Goal: Task Accomplishment & Management: Use online tool/utility

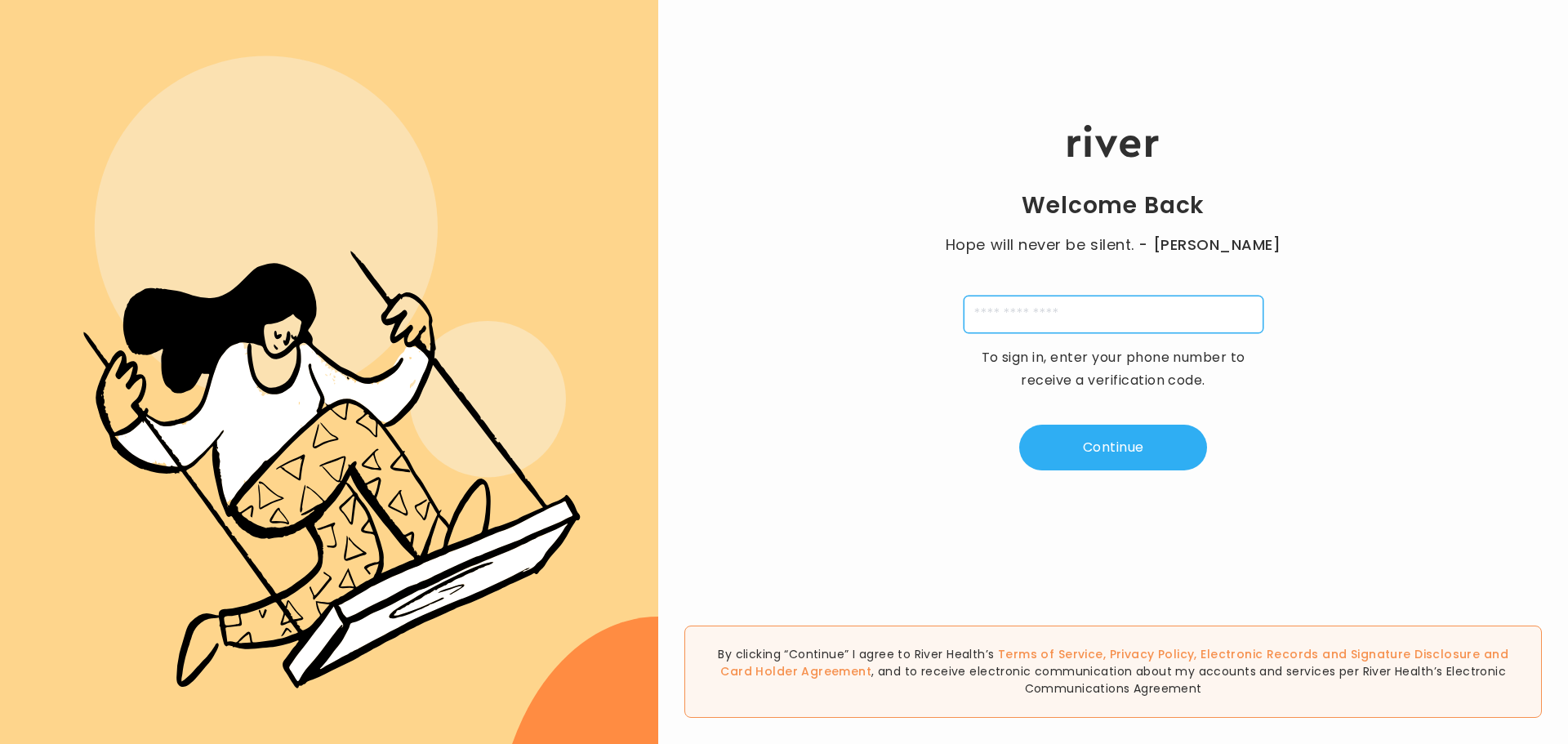
click at [1083, 316] on input "tel" at bounding box center [1113, 314] width 300 height 38
type input "**********"
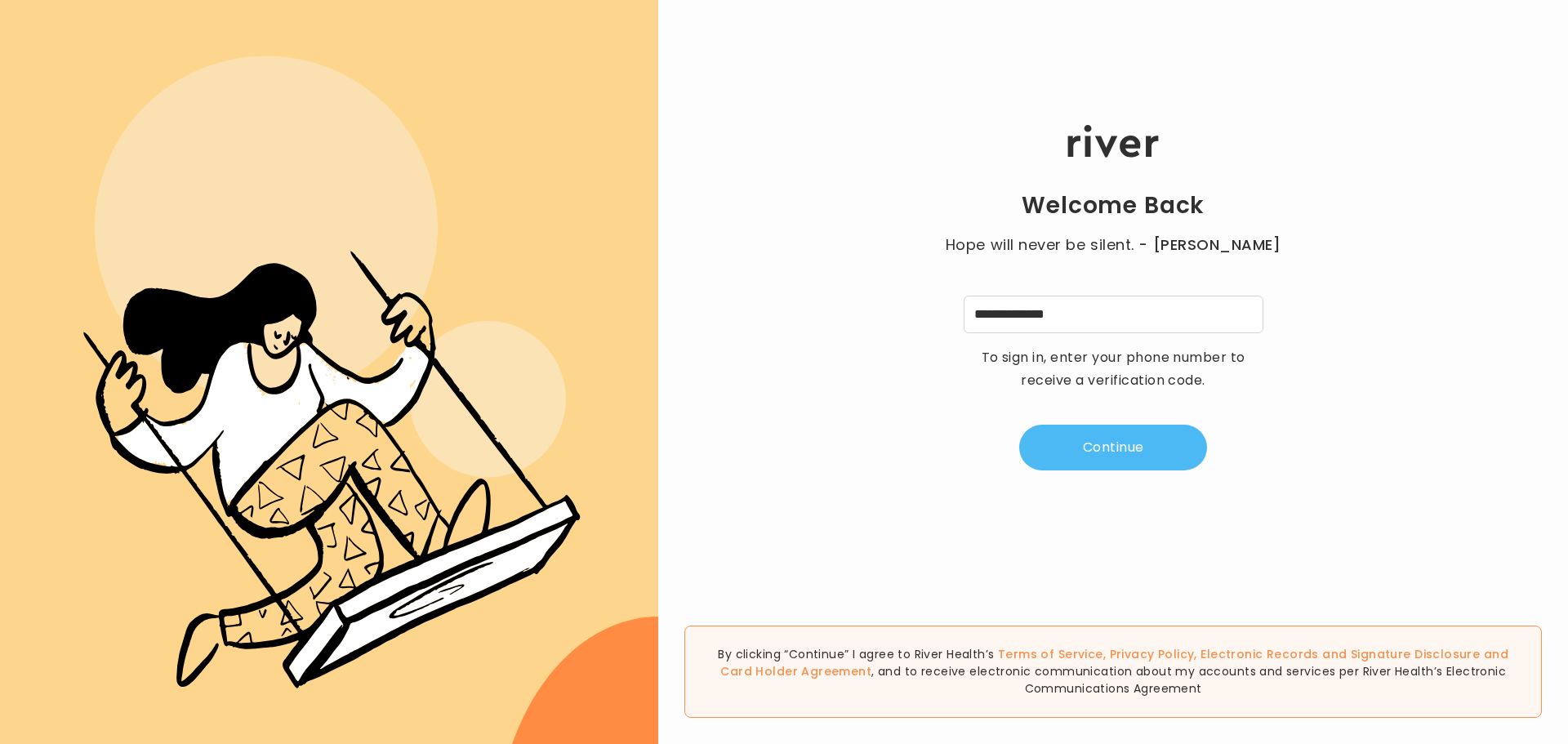
click at [1143, 455] on button "Continue" at bounding box center [1113, 447] width 188 height 46
type input "*"
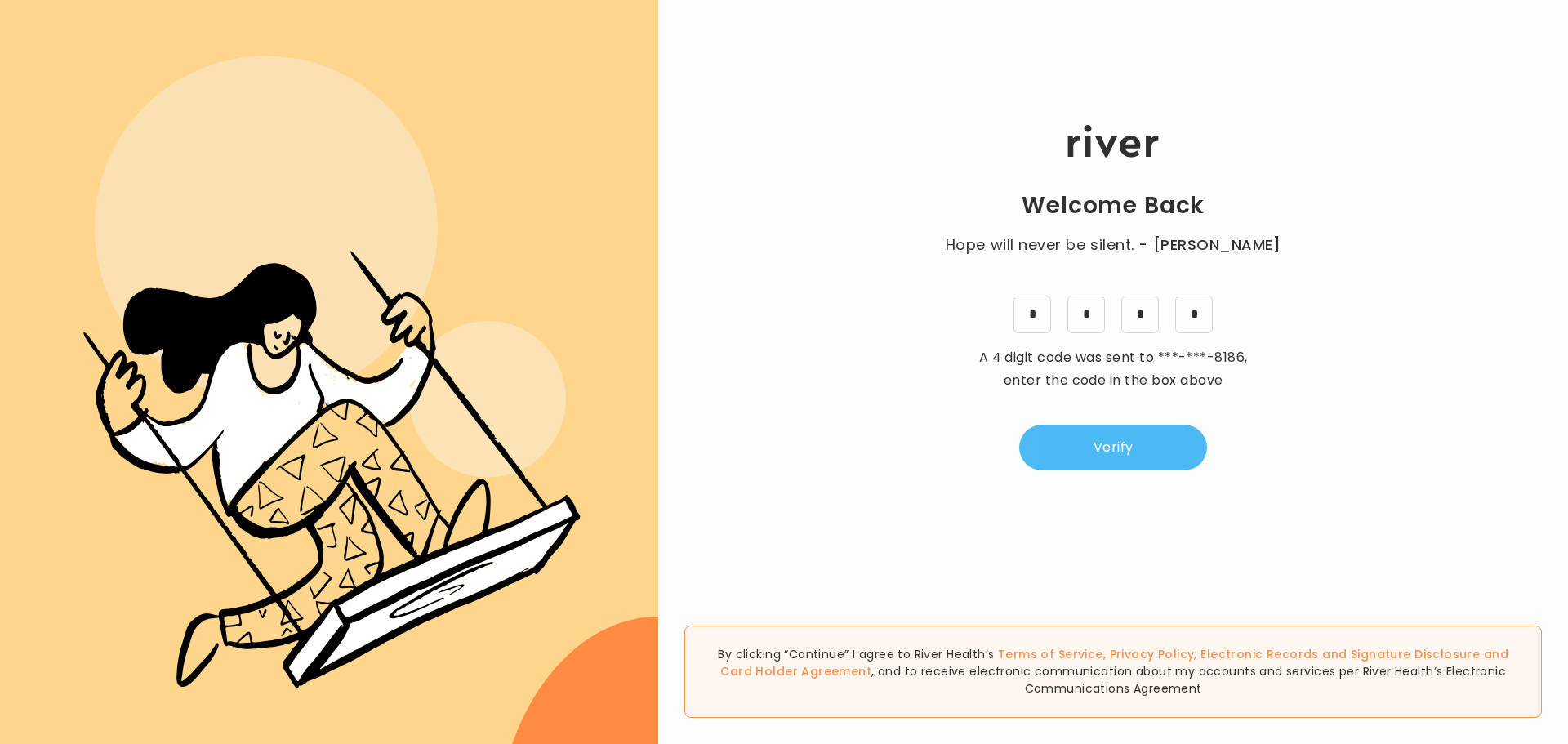
click at [1129, 440] on button "Verify" at bounding box center [1113, 447] width 188 height 46
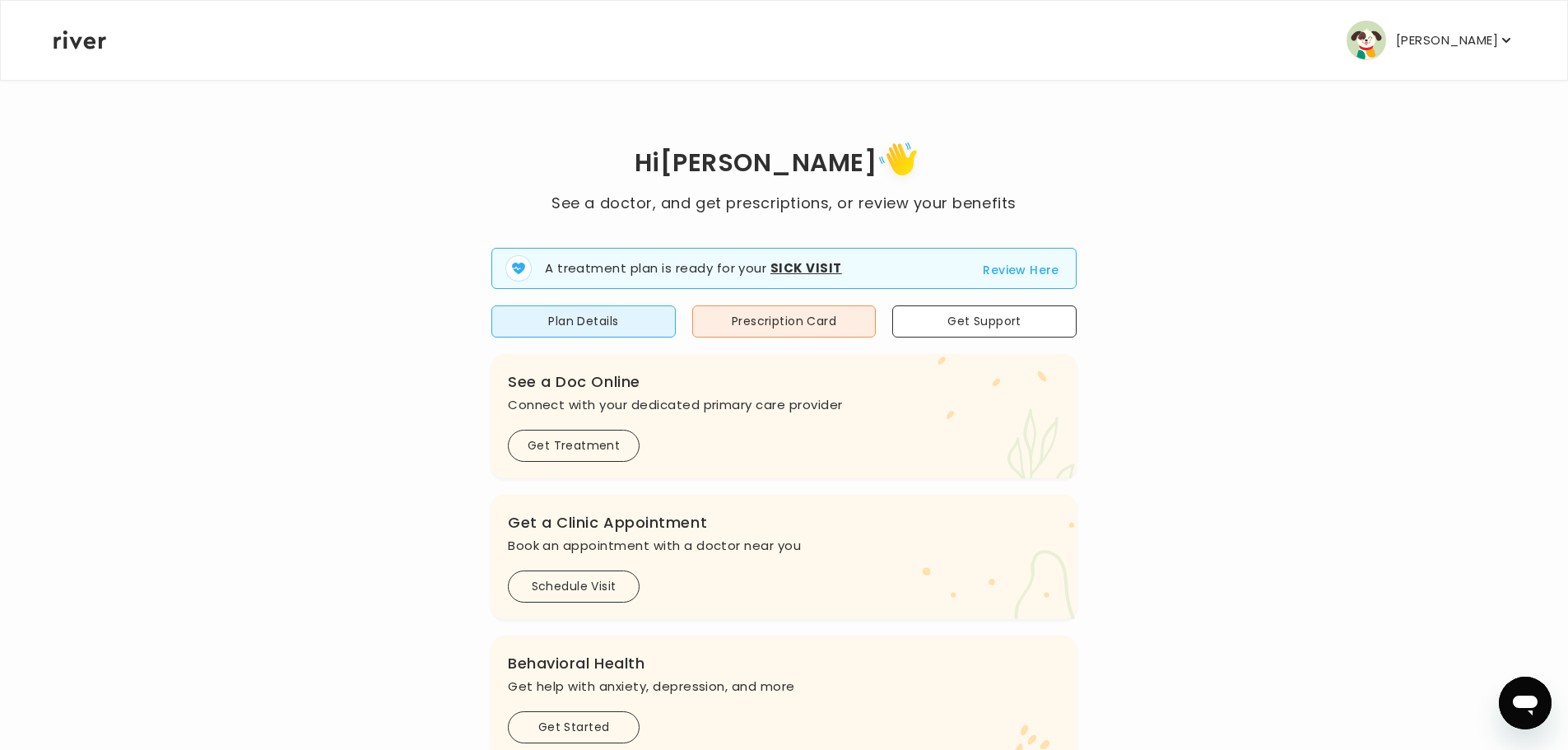
click at [1009, 269] on button "Review Here" at bounding box center [1021, 270] width 77 height 20
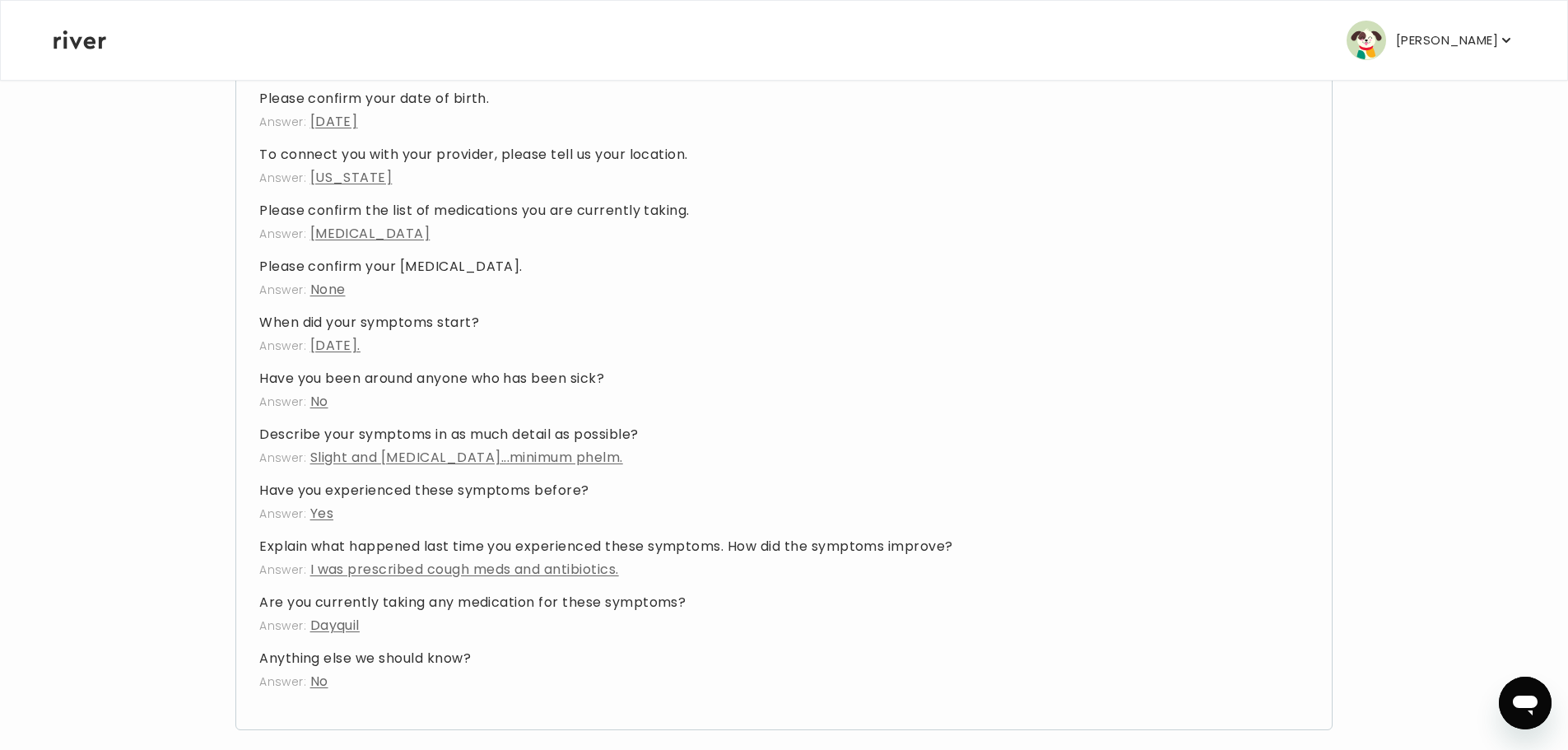
scroll to position [1720, 0]
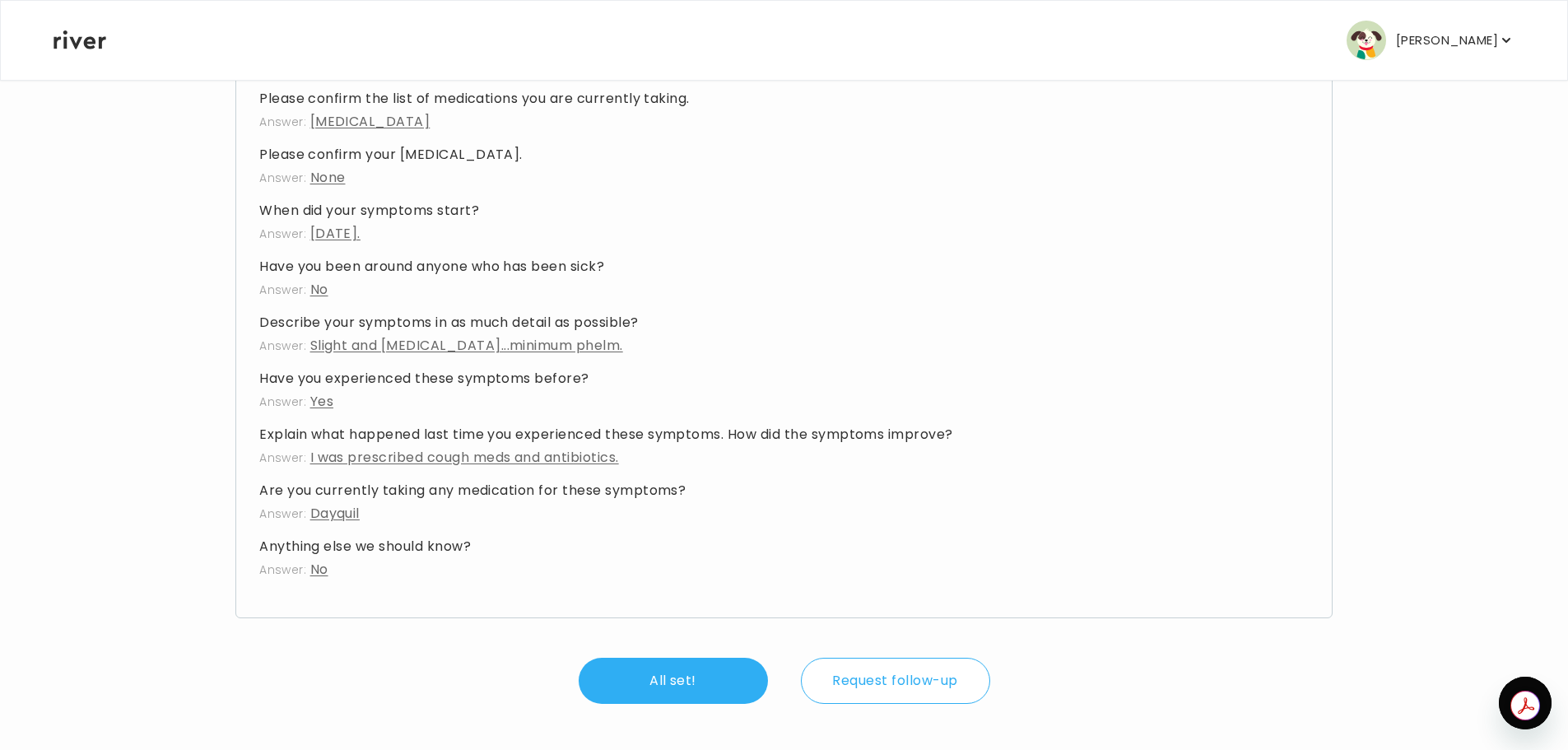
click at [902, 673] on button "Request follow-up" at bounding box center [895, 680] width 190 height 46
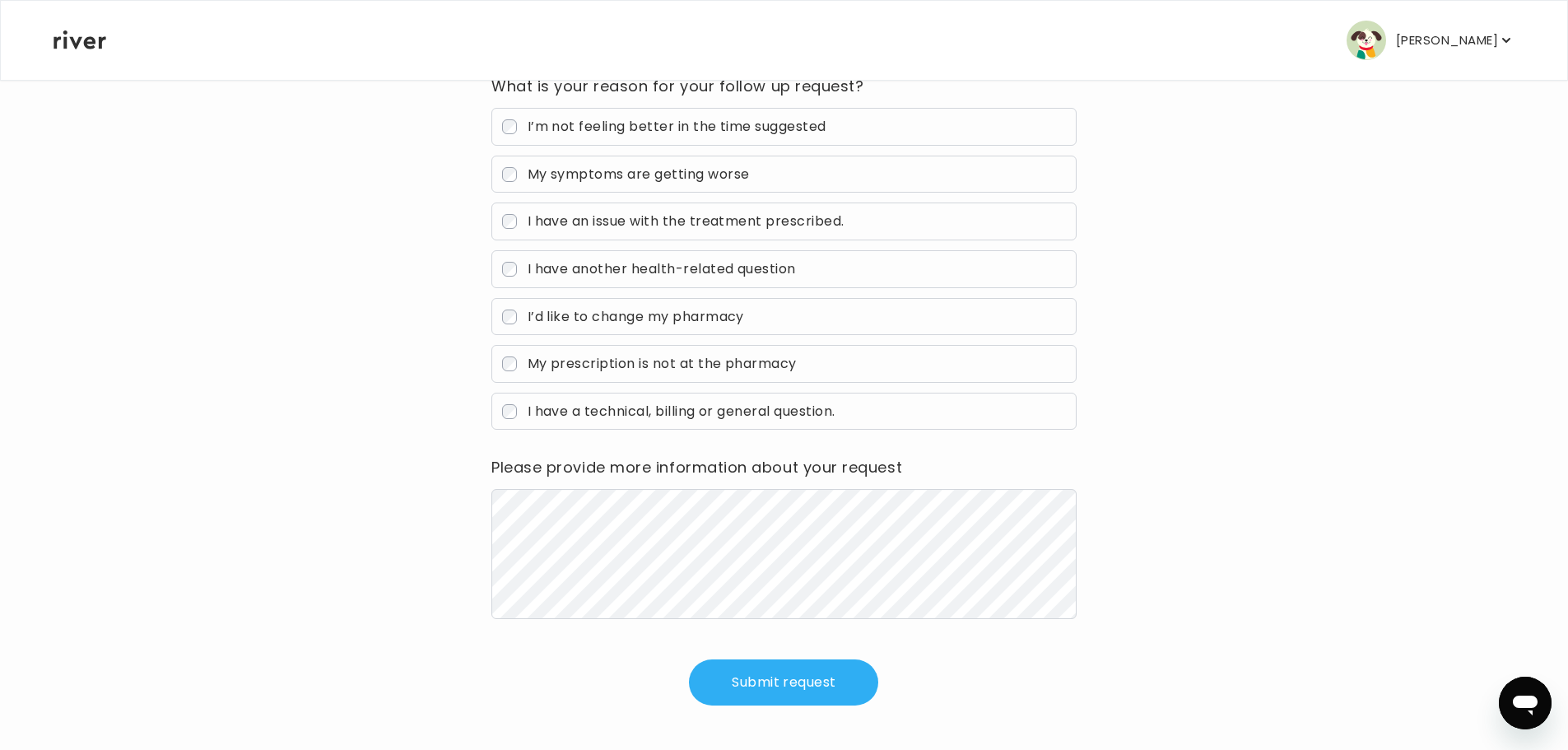
scroll to position [221, 0]
click at [479, 512] on div "Back Follow-up Visit Let your provider know the questions you have You are abou…" at bounding box center [784, 303] width 1463 height 892
click at [806, 686] on button "Submit request" at bounding box center [784, 680] width 190 height 46
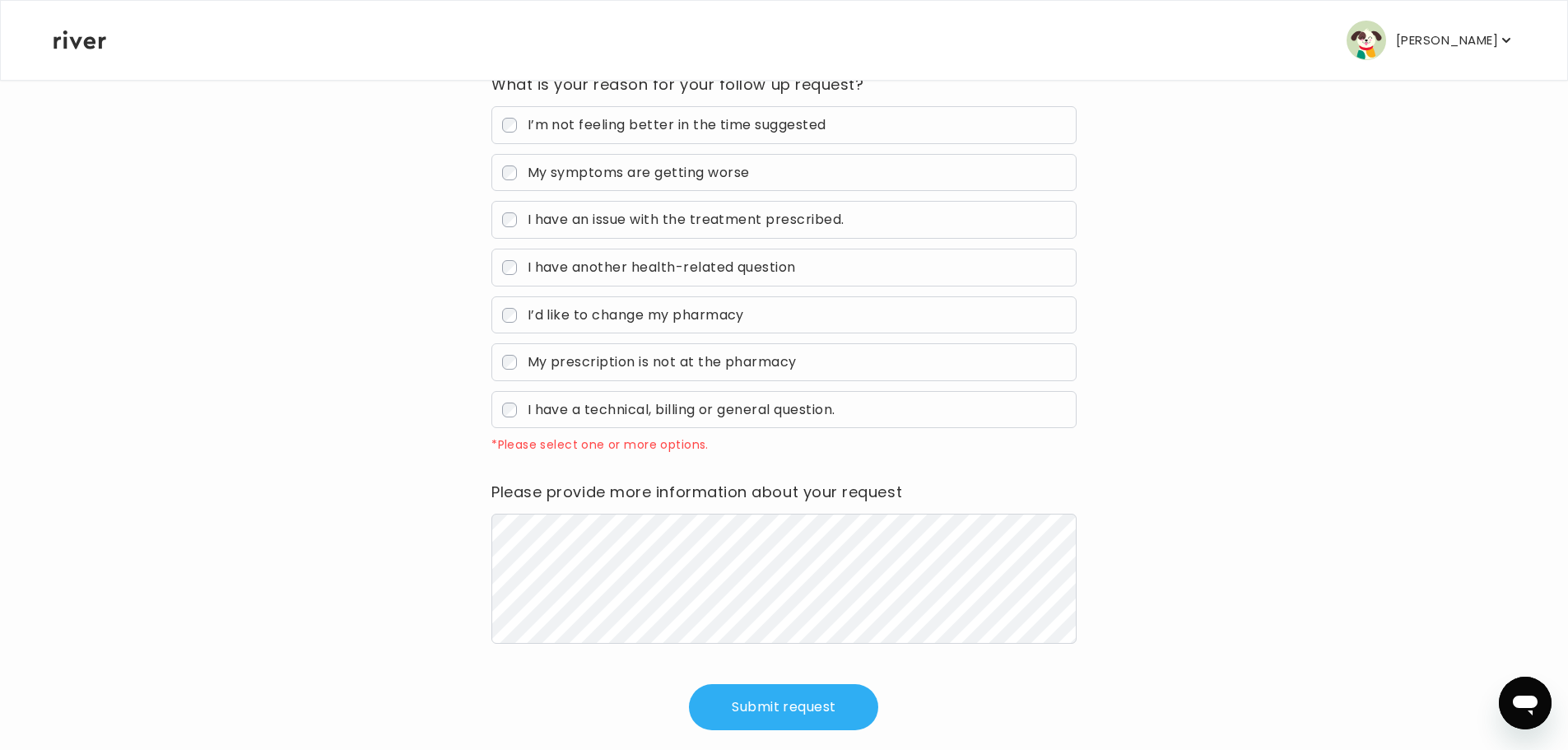
click at [599, 226] on span "I have an issue with the treatment prescribed." at bounding box center [686, 219] width 317 height 19
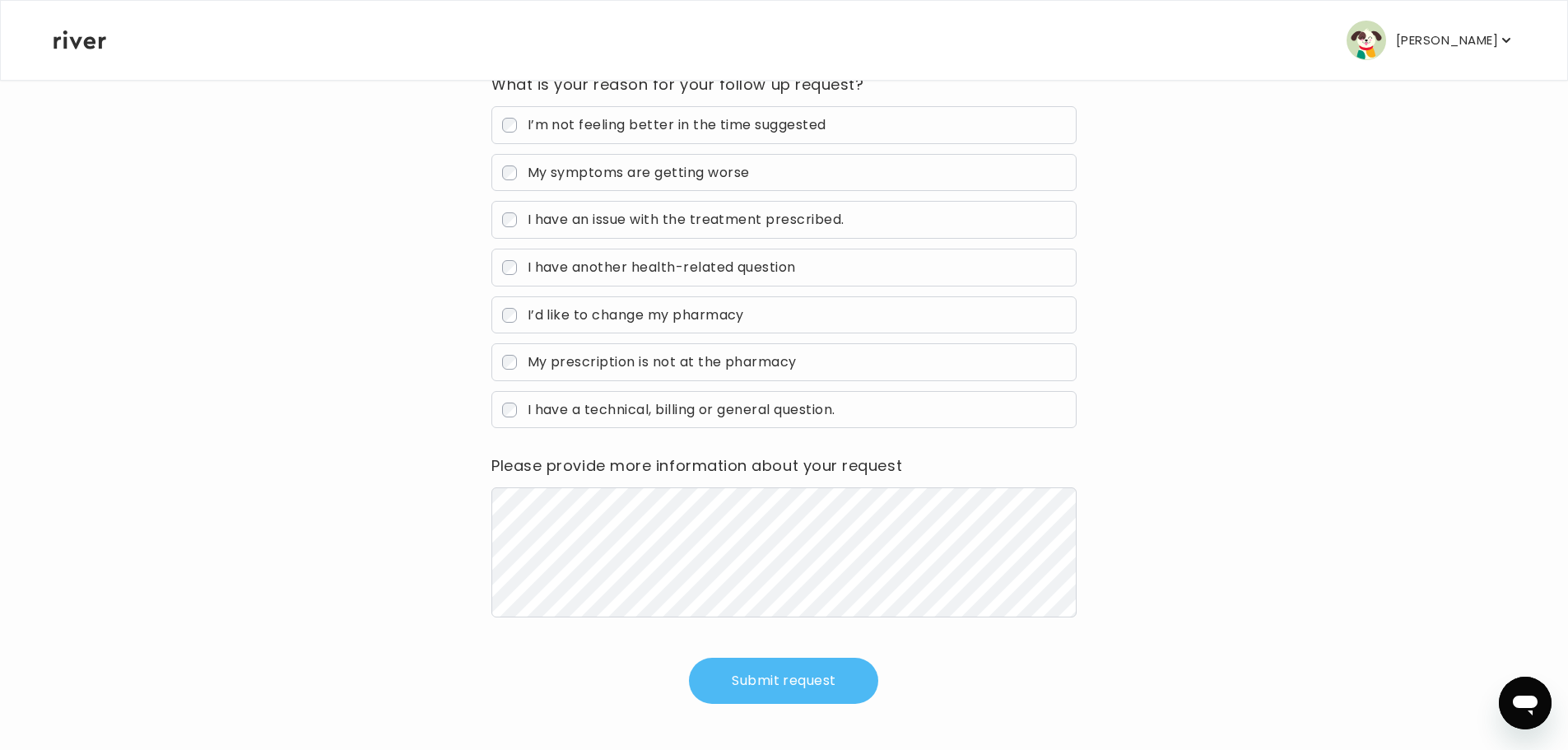
click at [799, 676] on button "Submit request" at bounding box center [784, 680] width 190 height 46
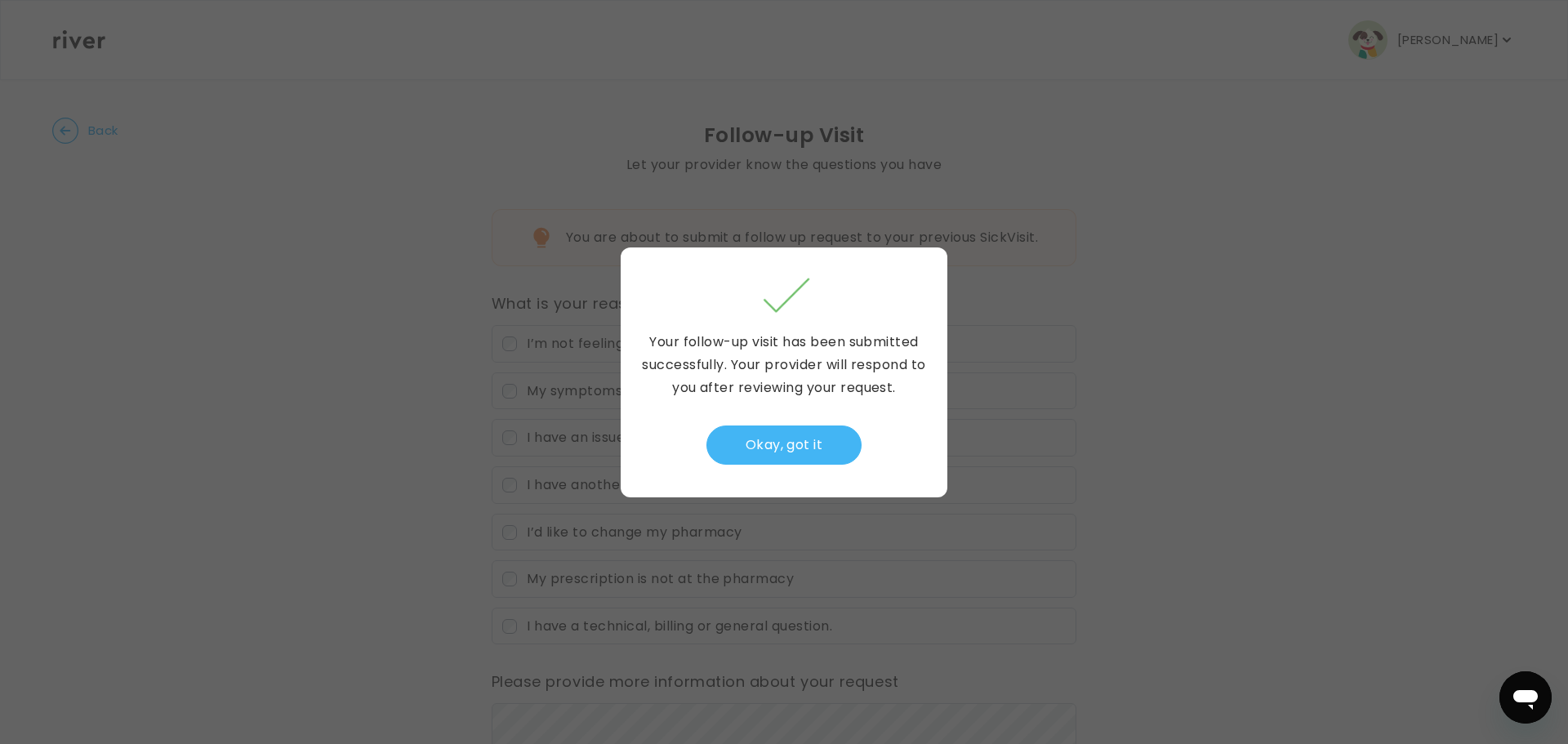
click at [773, 451] on button "Okay, got it" at bounding box center [784, 445] width 155 height 39
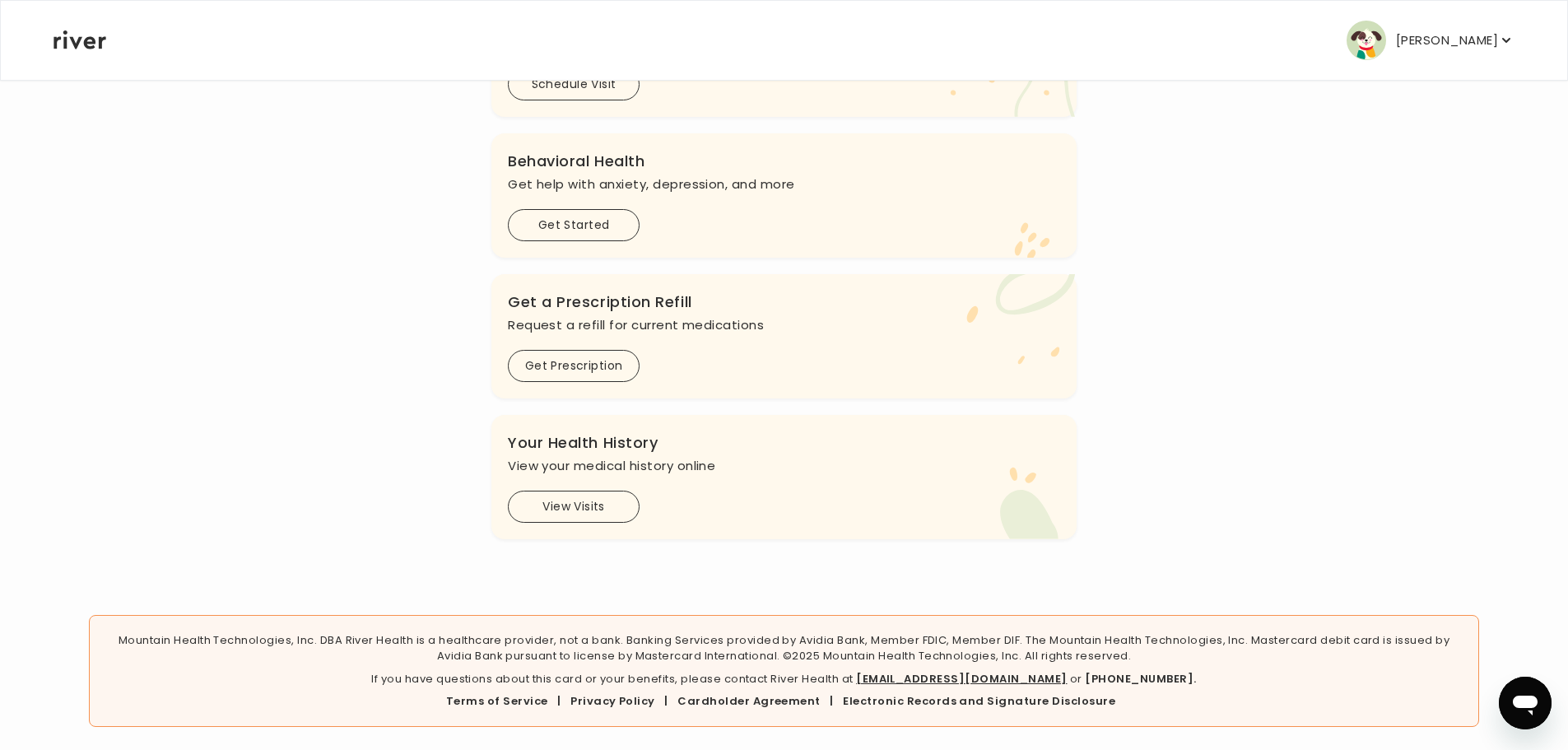
scroll to position [506, 0]
click at [558, 497] on button "View Visits" at bounding box center [573, 503] width 131 height 32
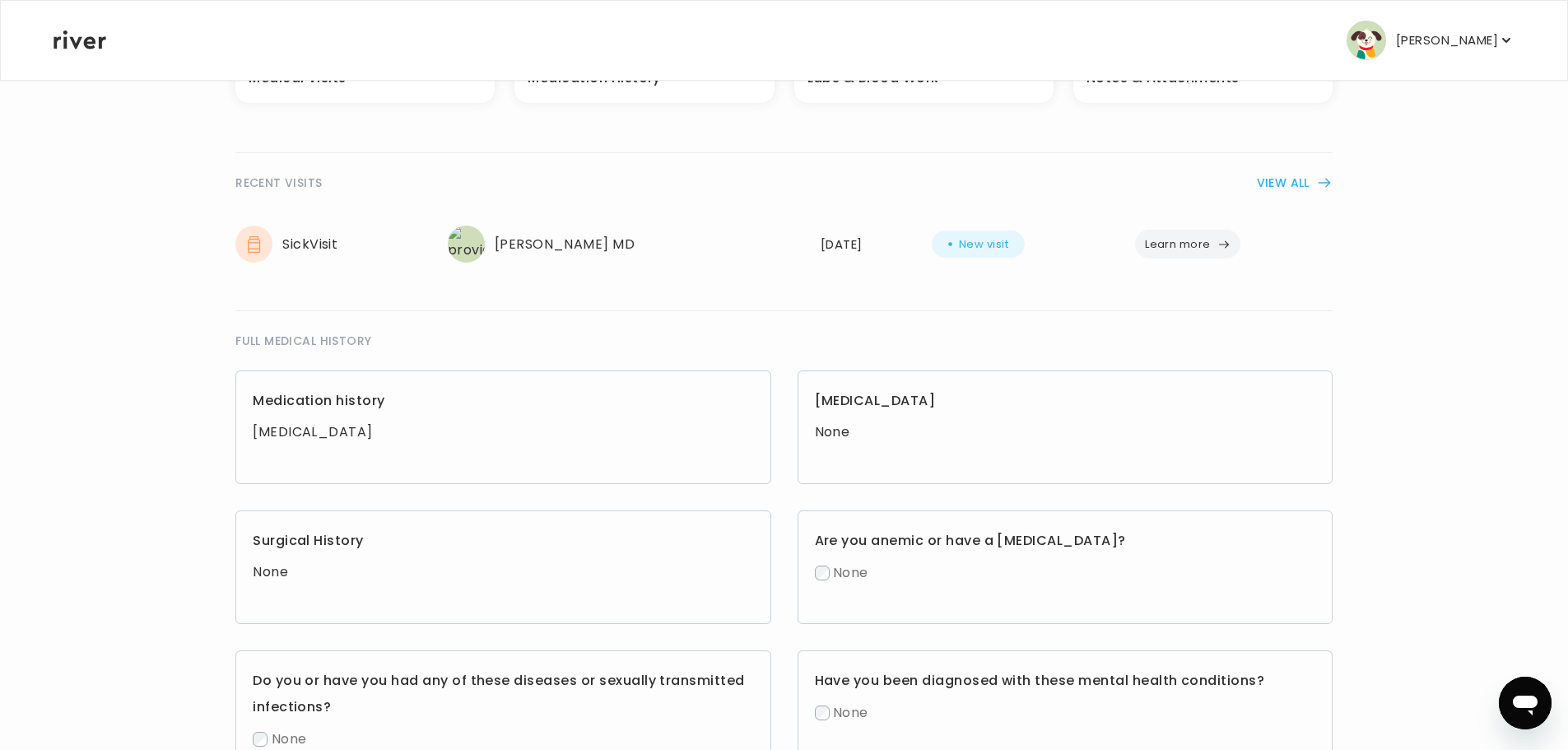
scroll to position [247, 0]
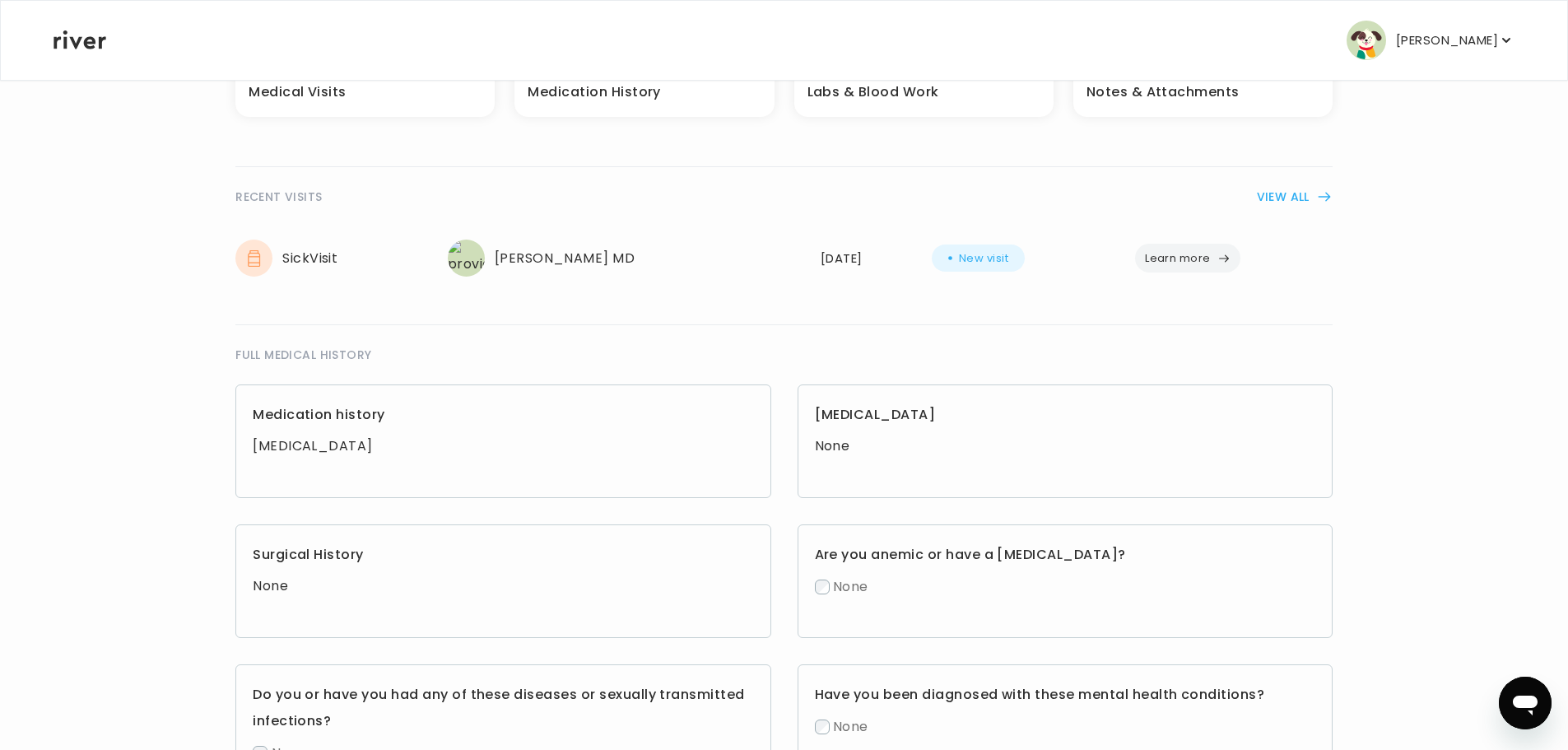
click at [1182, 262] on button "Learn more" at bounding box center [1187, 258] width 105 height 29
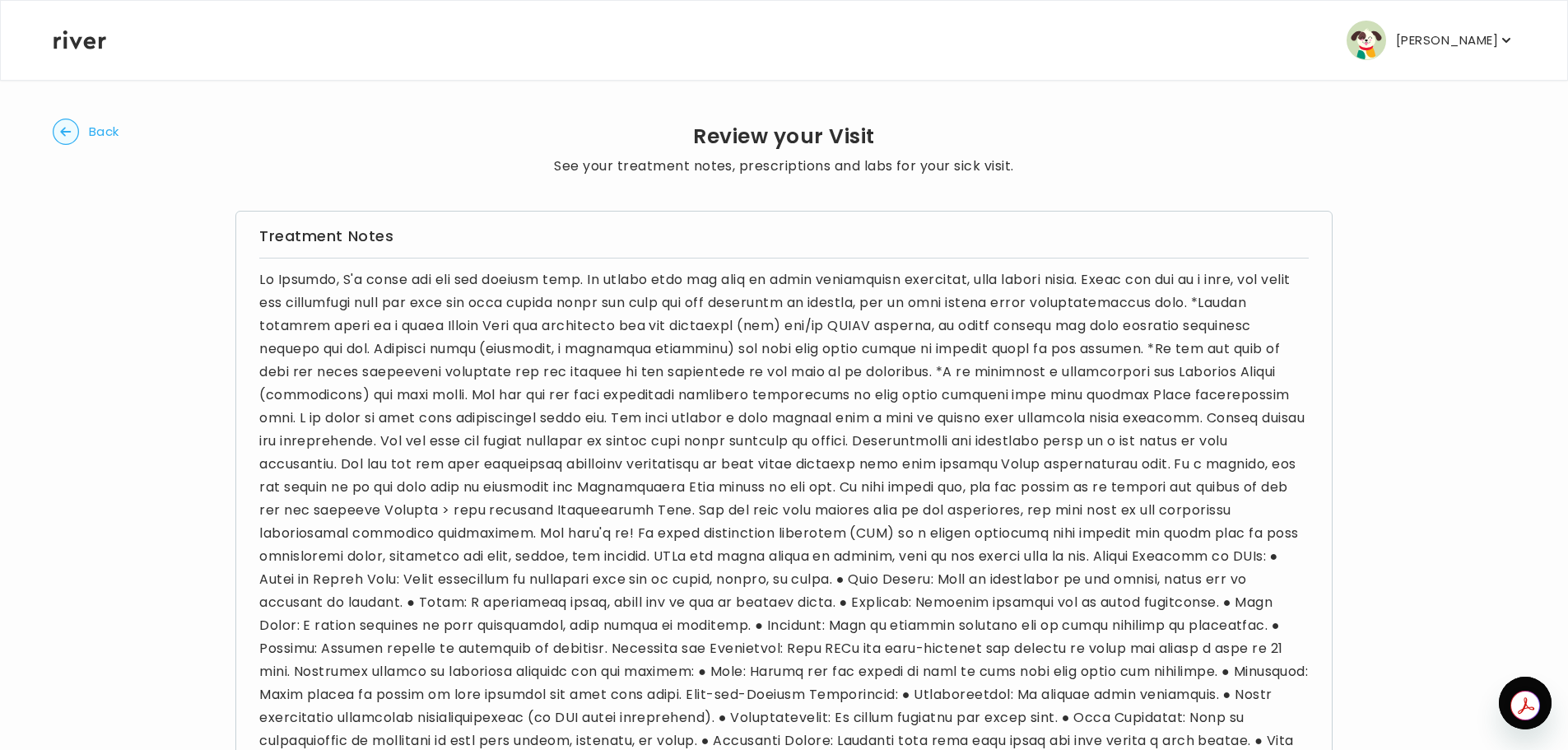
click at [69, 129] on circle "button" at bounding box center [65, 131] width 25 height 25
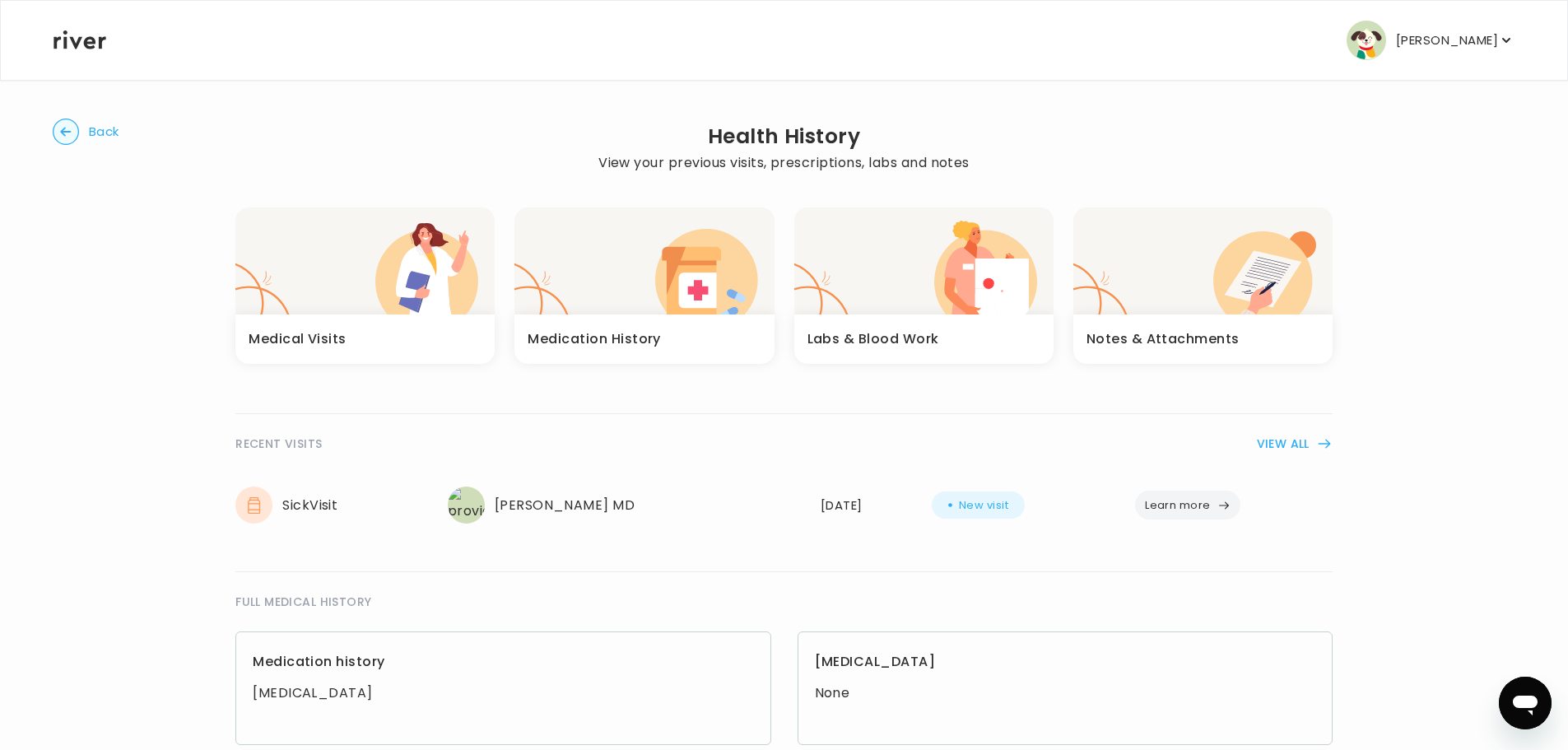
drag, startPoint x: 1063, startPoint y: 106, endPoint x: 894, endPoint y: 344, distance: 291.9
click at [894, 344] on h3 "Labs & Blood Work" at bounding box center [873, 338] width 131 height 23
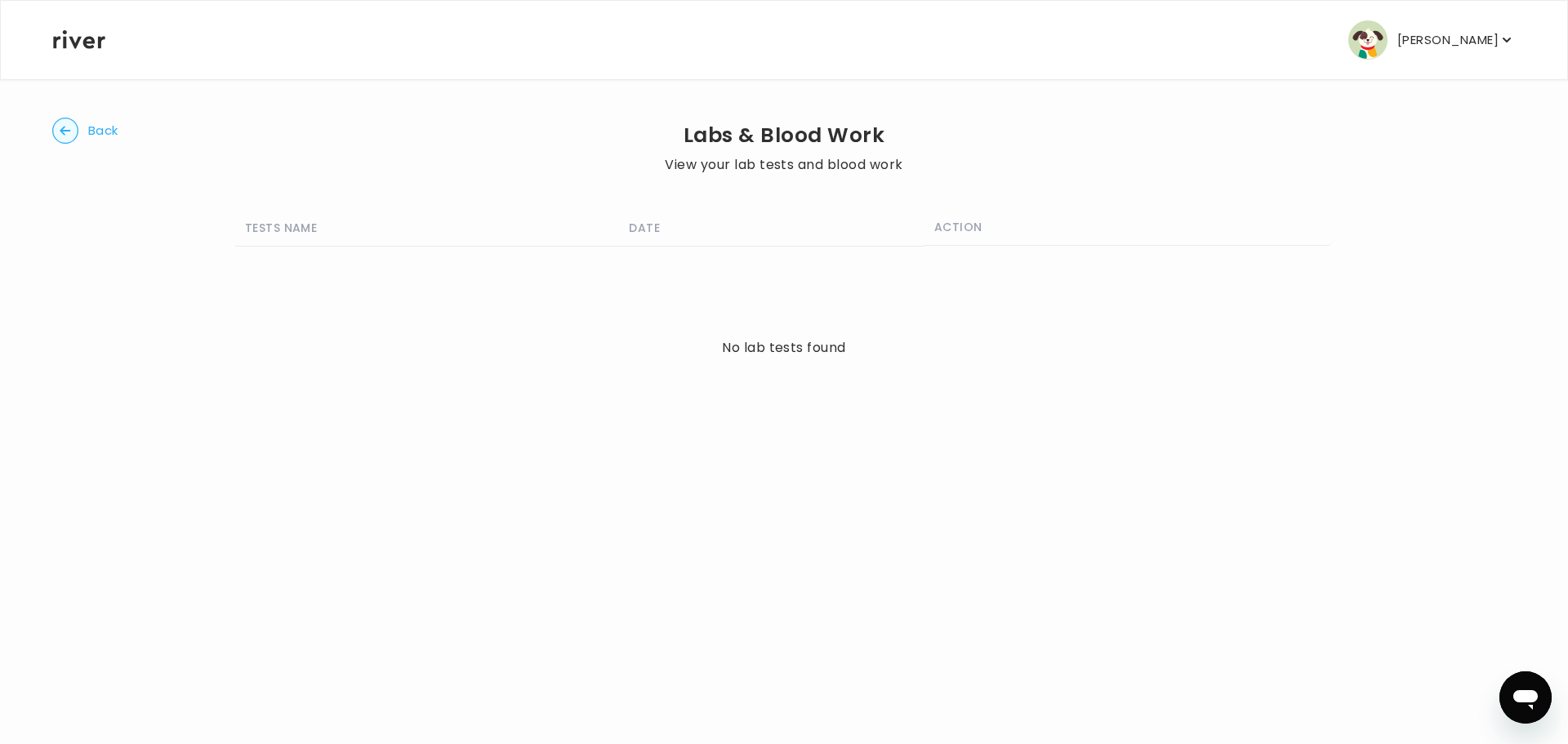
click at [966, 233] on th "ACTION" at bounding box center [1129, 227] width 408 height 37
click at [88, 134] on span "Back" at bounding box center [103, 130] width 30 height 22
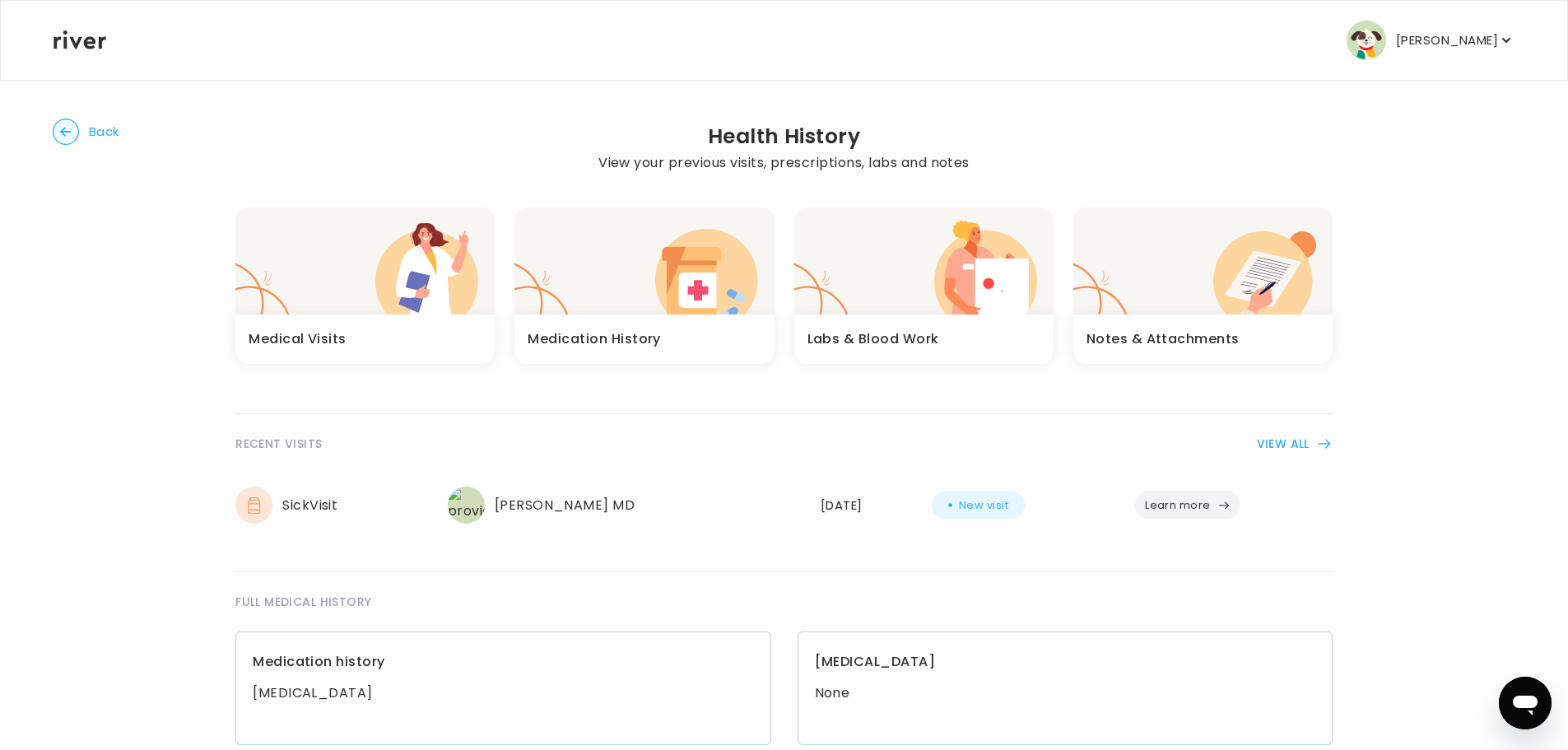
click at [331, 322] on div "Medical Visits" at bounding box center [365, 338] width 259 height 50
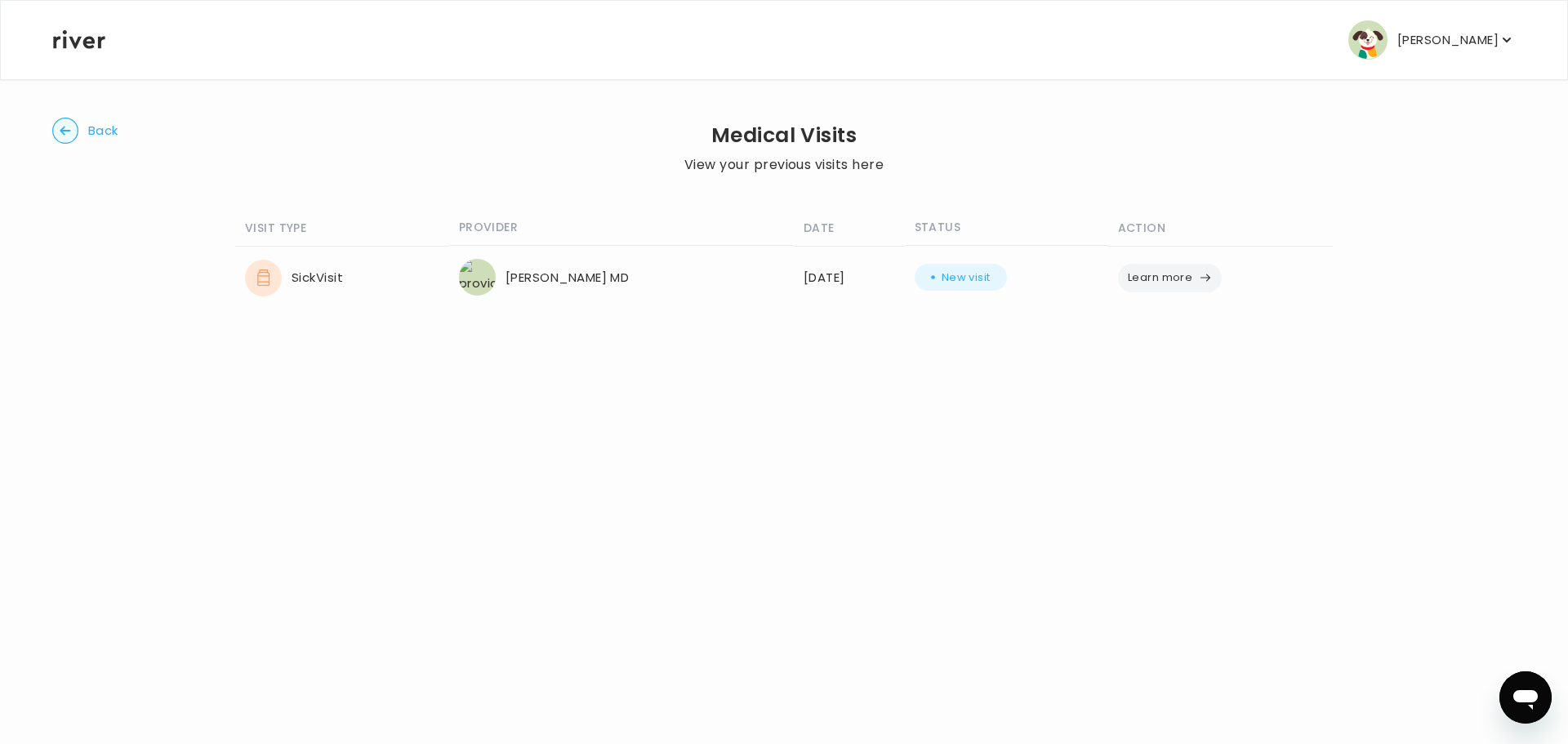
click at [1172, 287] on button "Learn more" at bounding box center [1170, 277] width 104 height 28
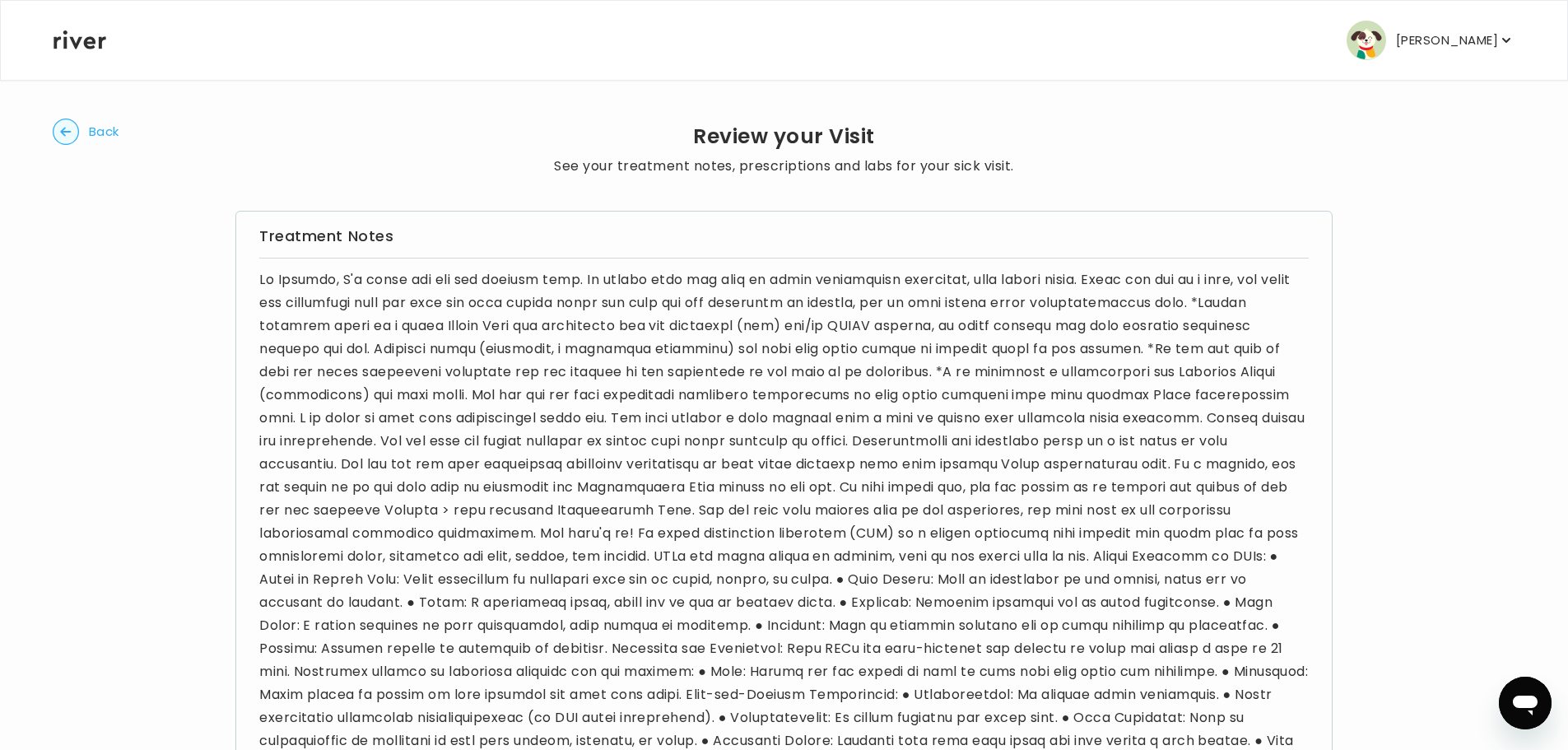
click at [1450, 46] on p "[PERSON_NAME]" at bounding box center [1446, 40] width 102 height 23
click at [97, 131] on span "Back" at bounding box center [104, 131] width 30 height 23
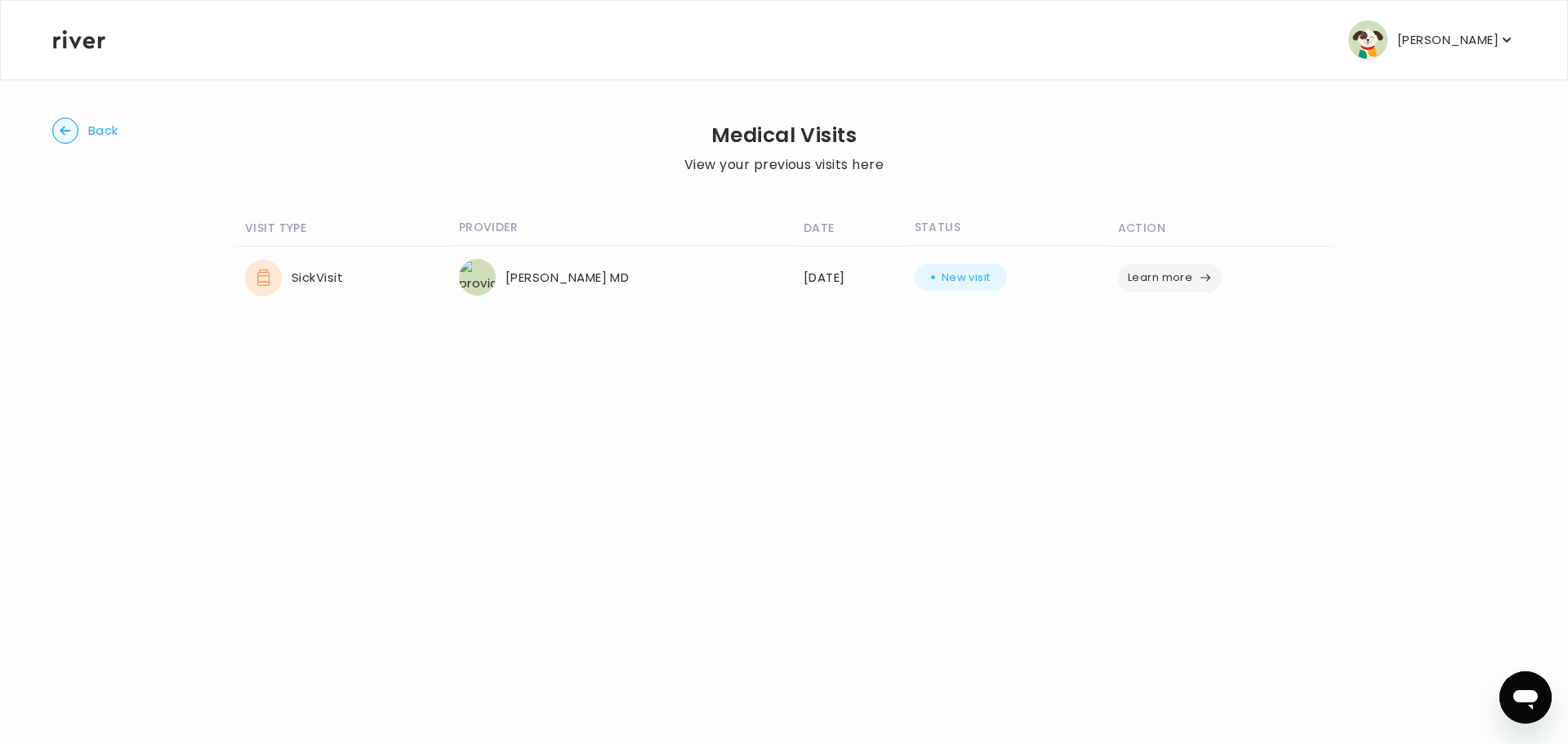
click at [81, 134] on button "Back" at bounding box center [85, 130] width 66 height 26
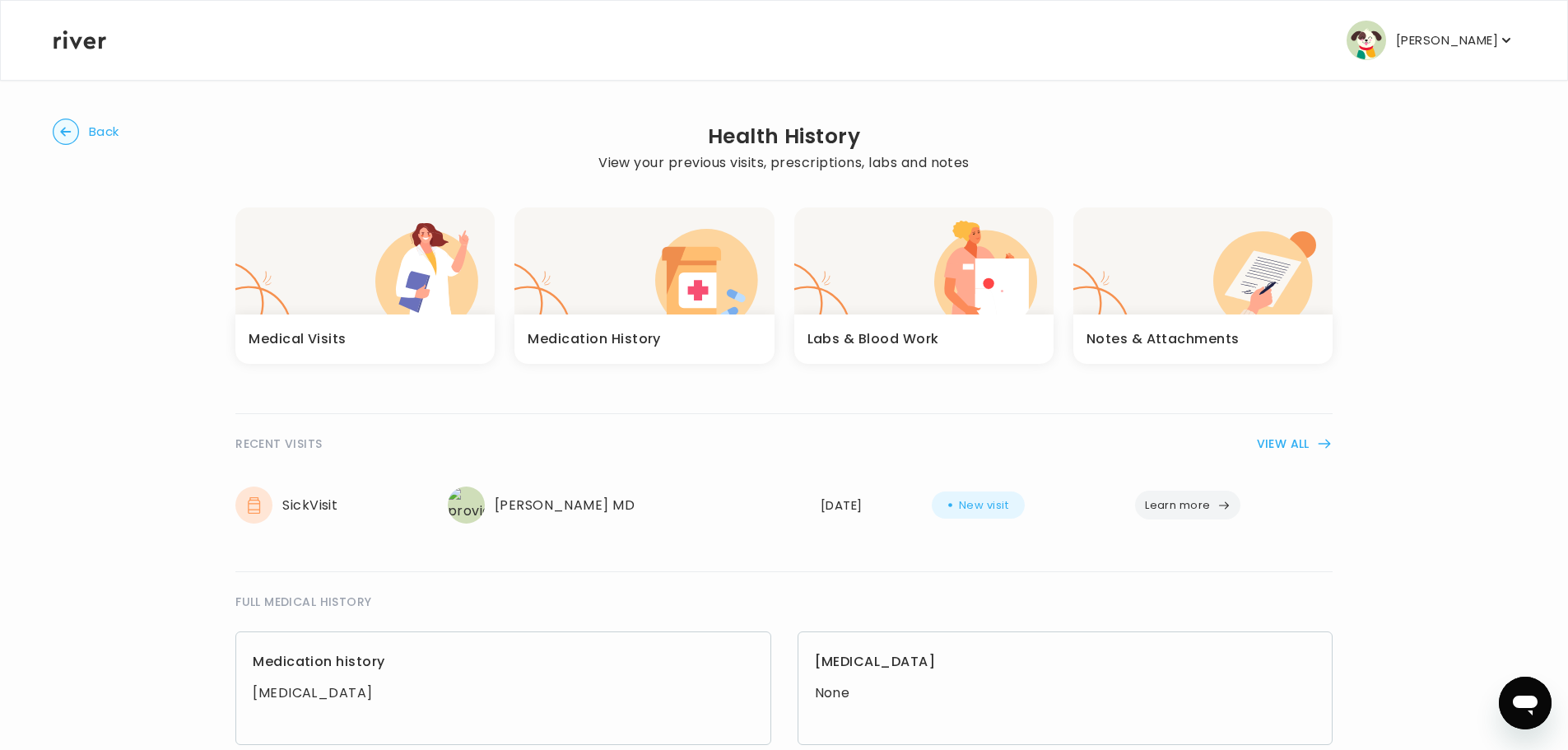
click at [697, 320] on div "Medication History" at bounding box center [644, 338] width 259 height 50
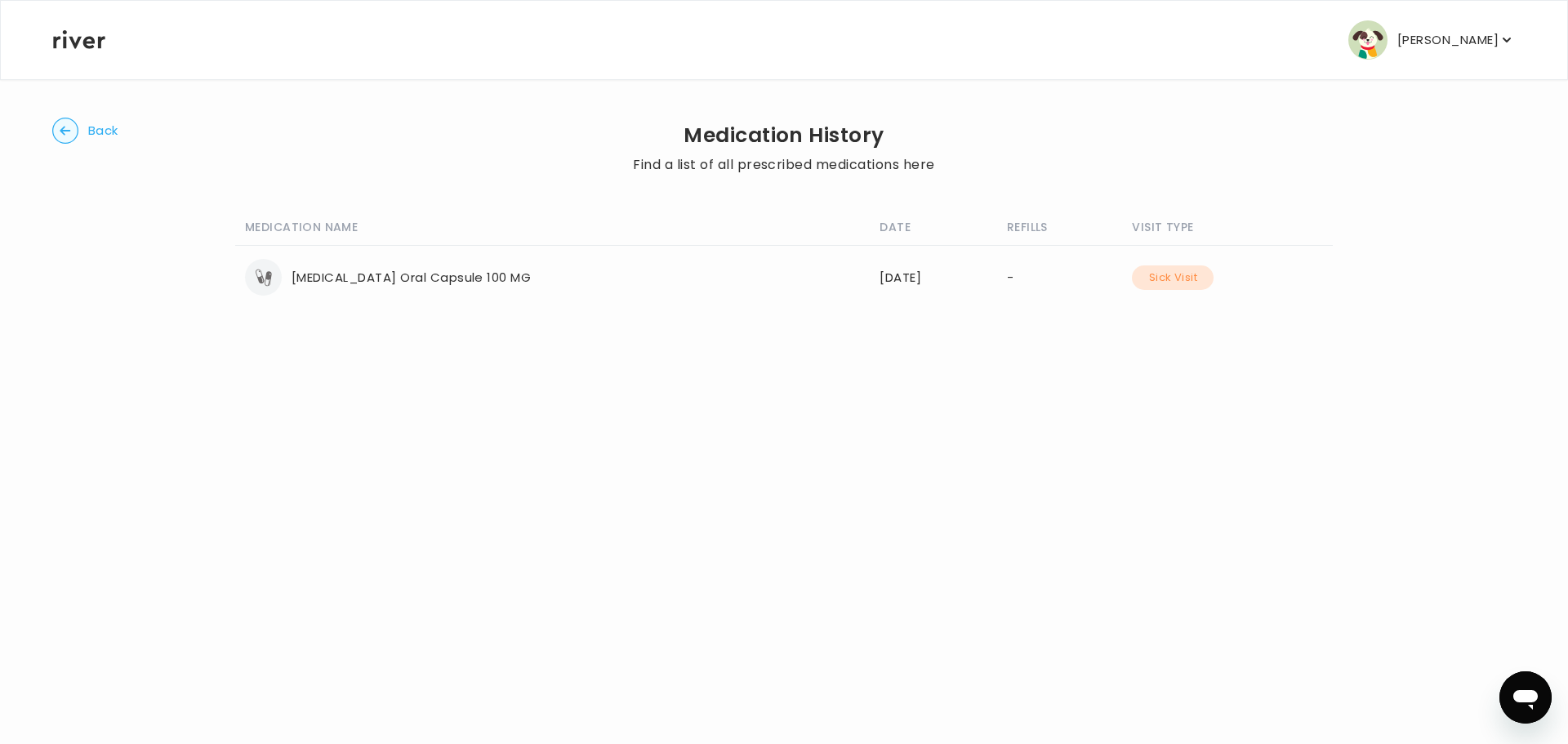
click at [1177, 276] on button "Sick Visit" at bounding box center [1173, 277] width 82 height 24
click at [66, 123] on circle "button" at bounding box center [65, 130] width 25 height 25
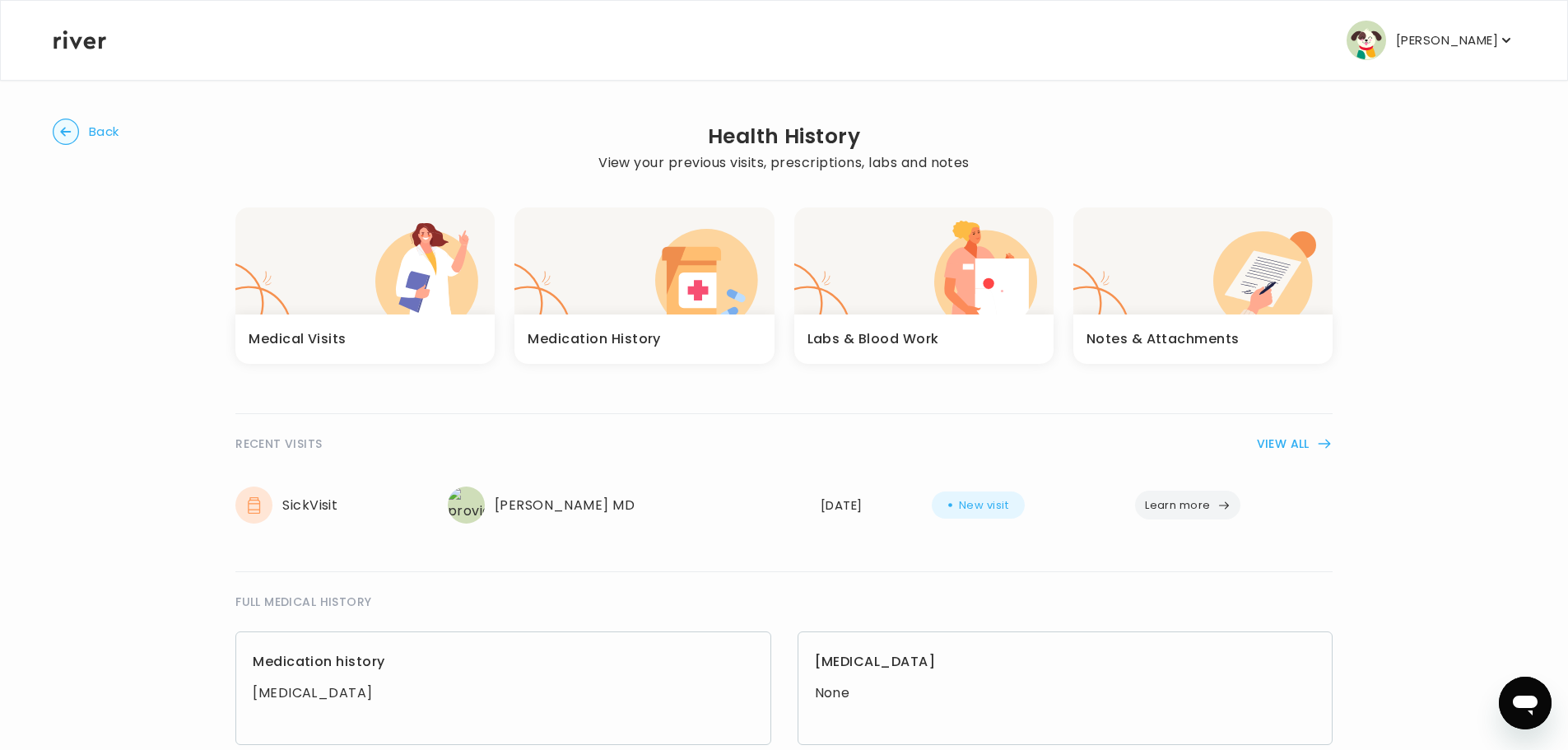
click at [1129, 331] on h3 "Notes & Attachments" at bounding box center [1163, 338] width 153 height 23
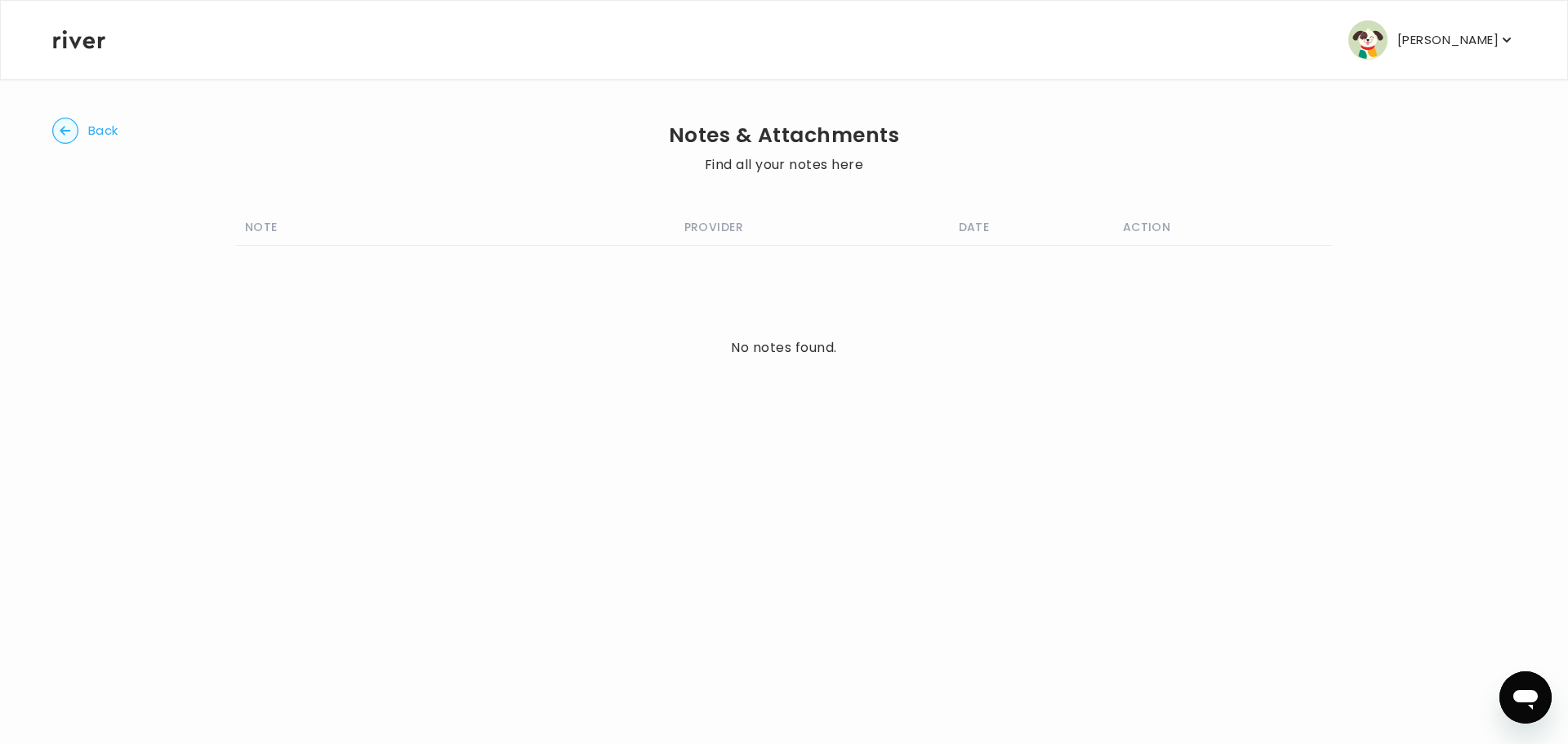
click at [57, 129] on circle "button" at bounding box center [65, 130] width 25 height 25
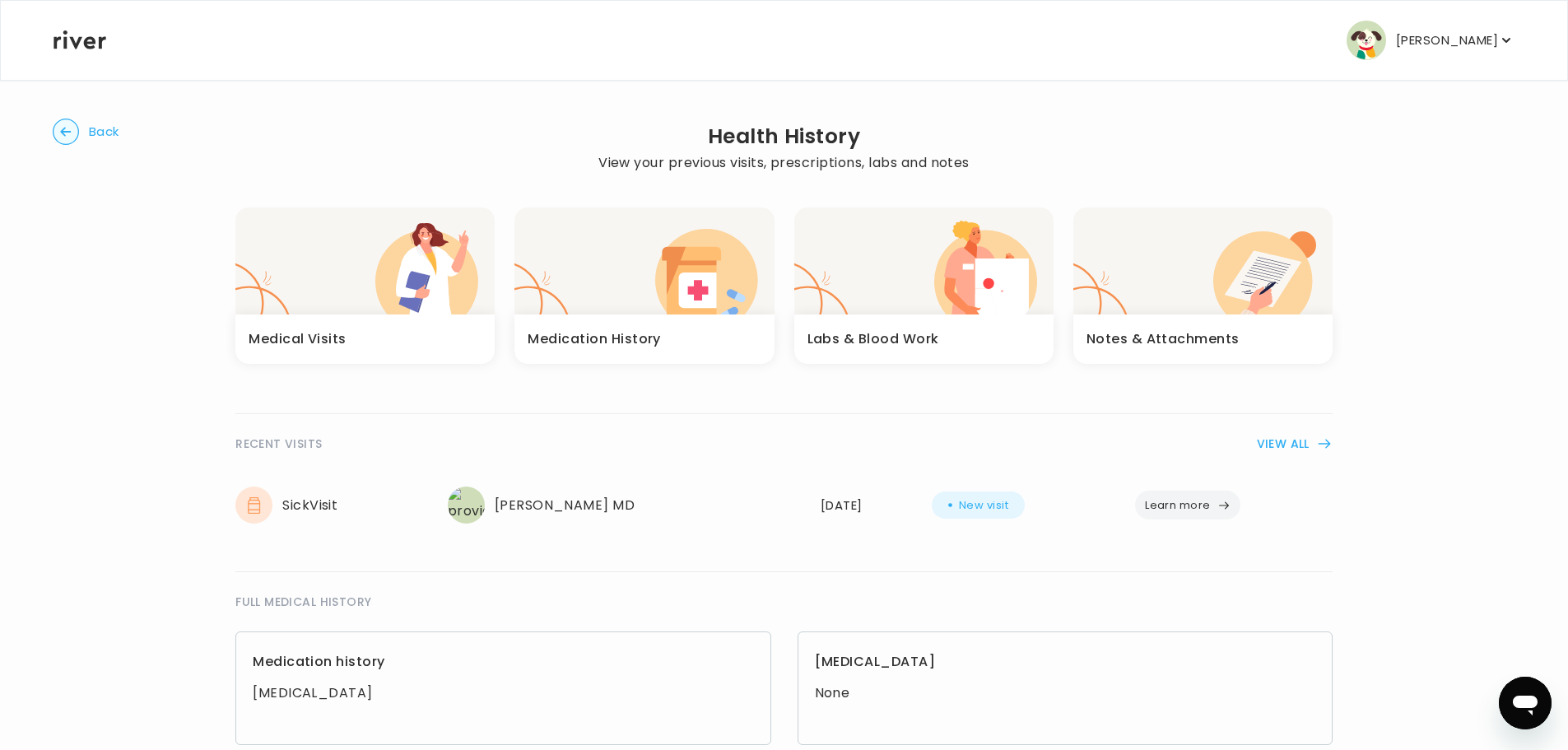
click at [66, 133] on circle "button" at bounding box center [65, 131] width 25 height 25
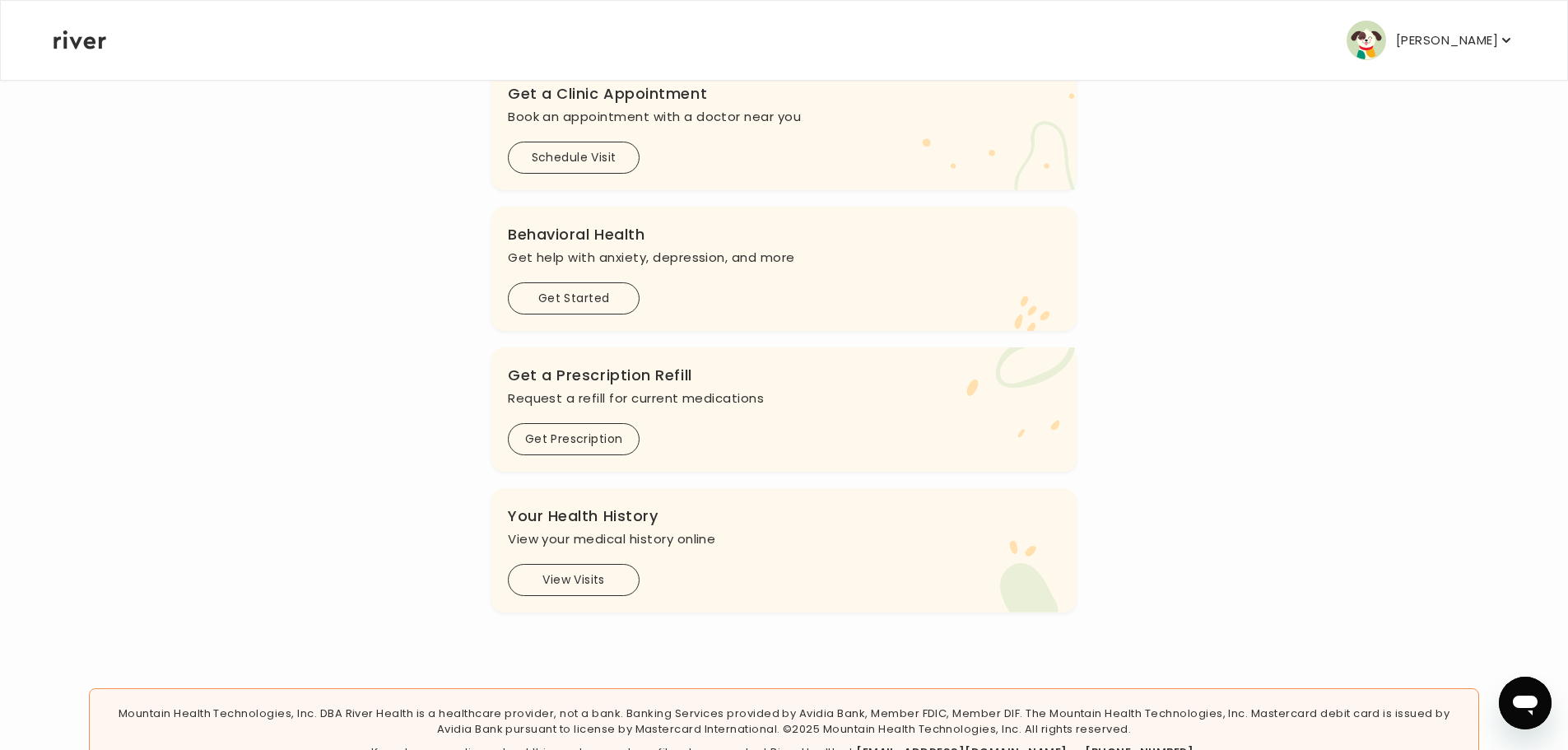
scroll to position [341, 0]
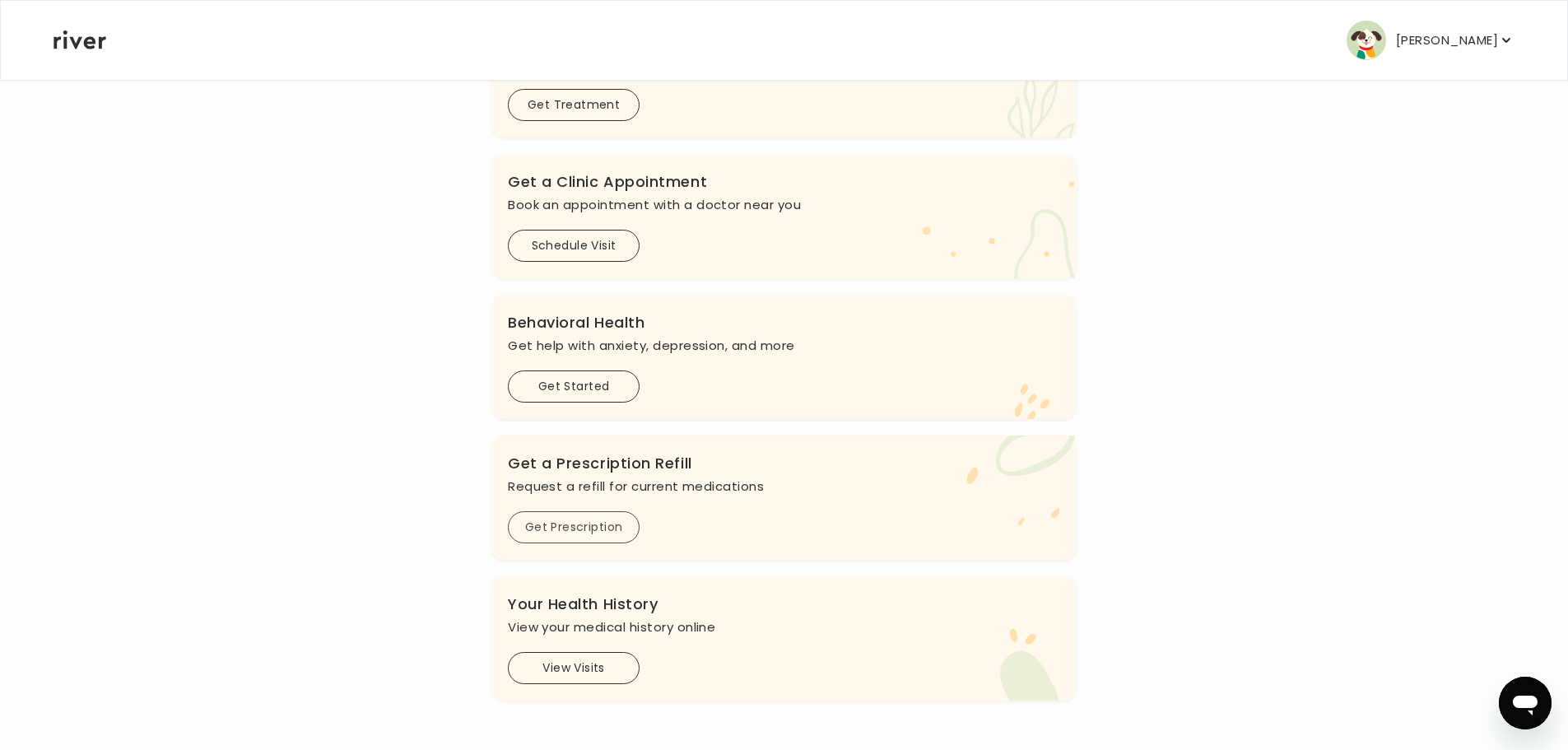
click at [593, 530] on button "Get Prescription" at bounding box center [573, 526] width 131 height 32
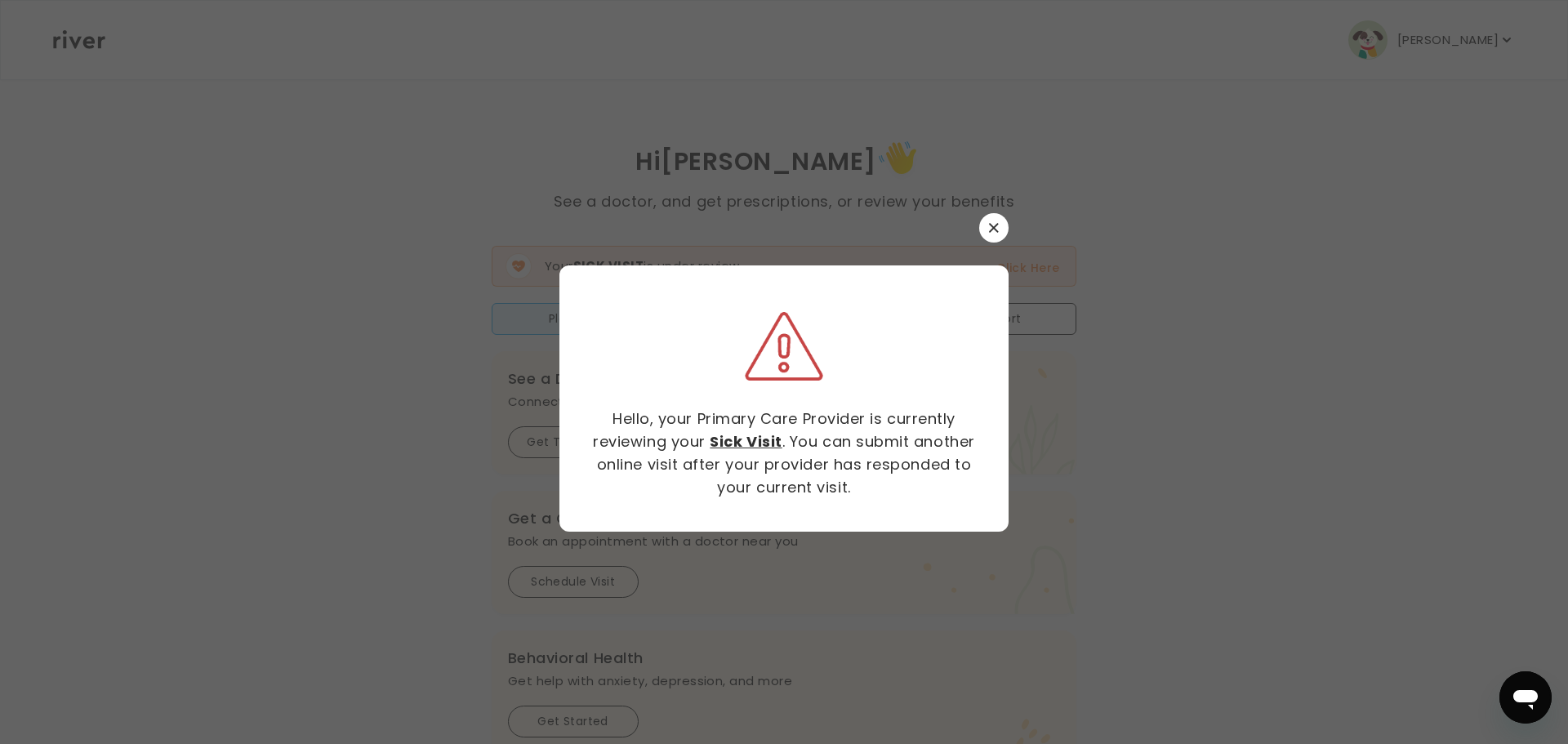
click at [1002, 228] on button "button" at bounding box center [994, 228] width 29 height 29
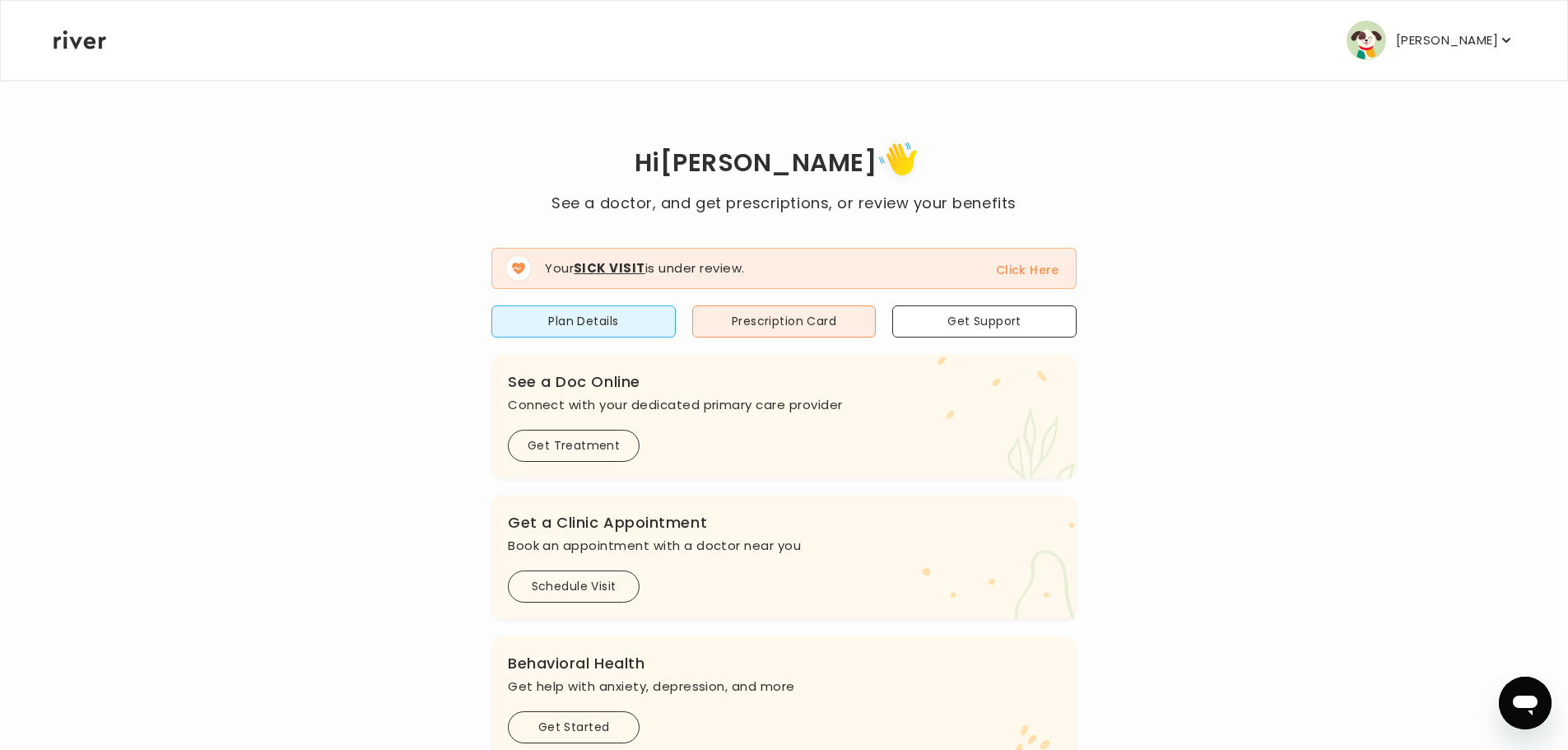
click at [1042, 273] on button "Click Here" at bounding box center [1027, 270] width 64 height 20
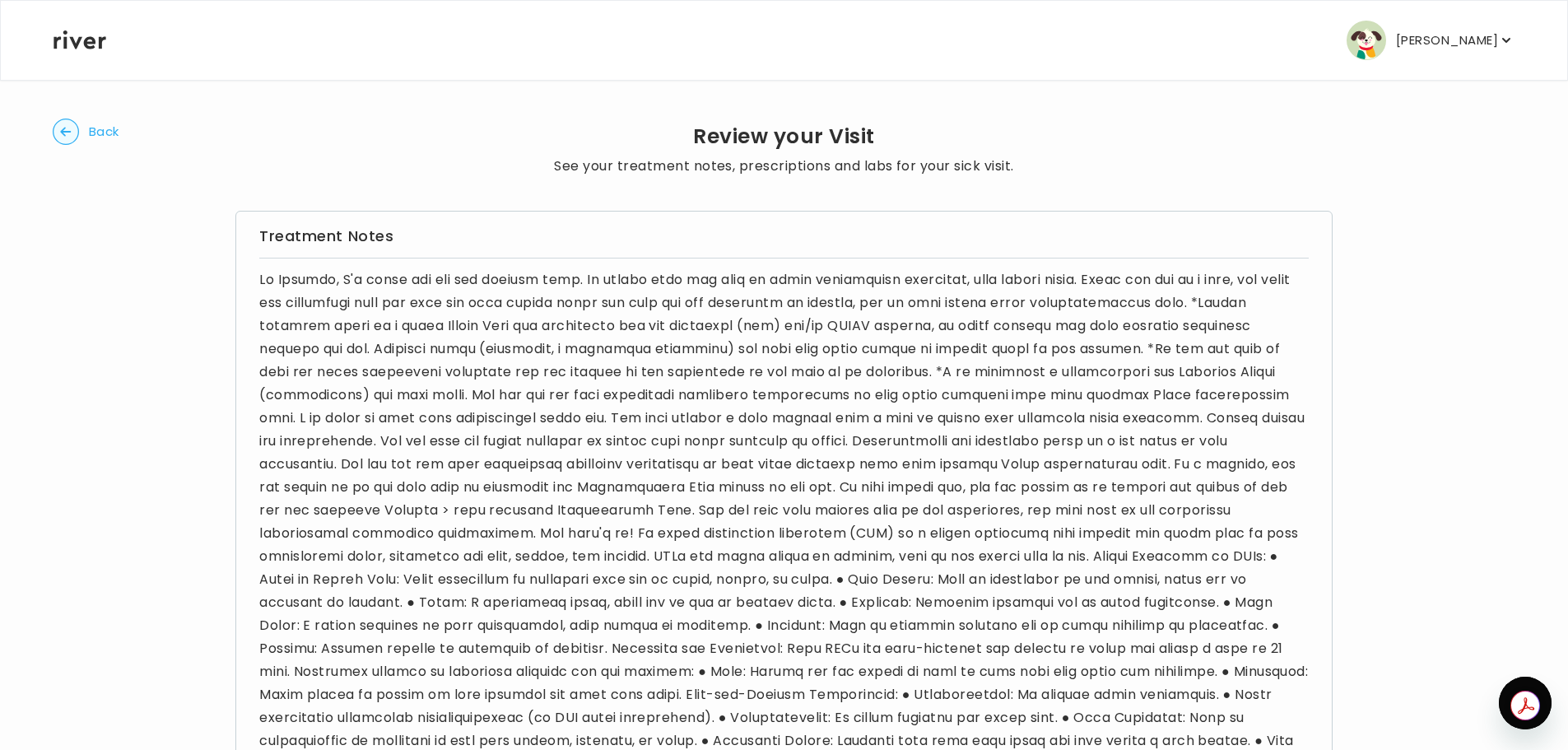
click at [68, 126] on circle "button" at bounding box center [65, 131] width 25 height 25
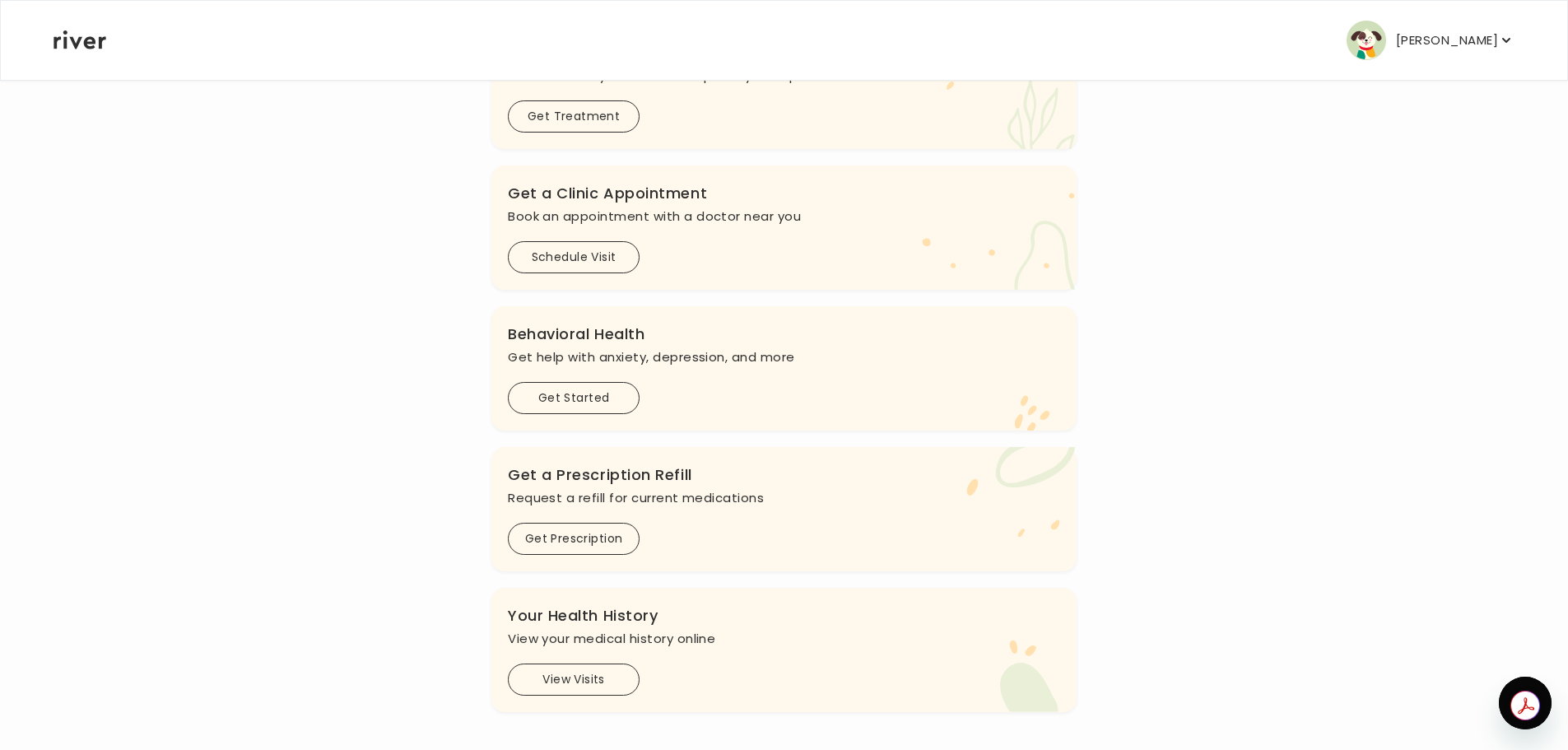
scroll to position [506, 0]
